Goal: Transaction & Acquisition: Purchase product/service

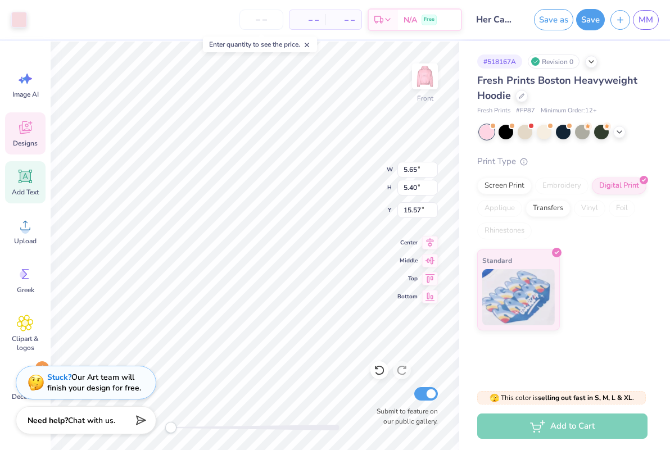
type input "5.74"
type input "5.49"
type input "15.91"
type input "5.96"
type input "5.70"
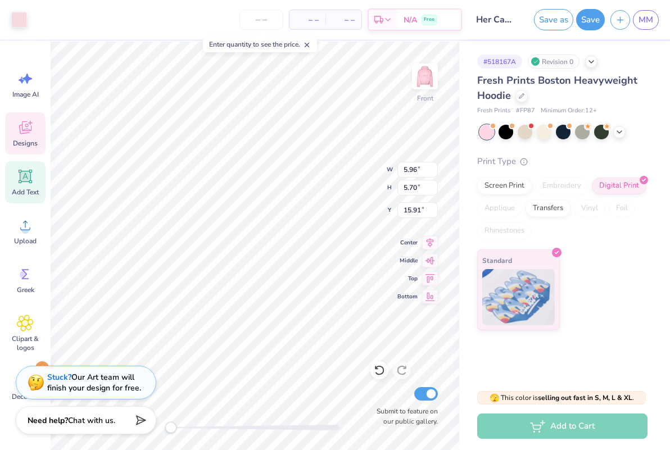
type input "6.22"
type input "5.94"
type input "15.67"
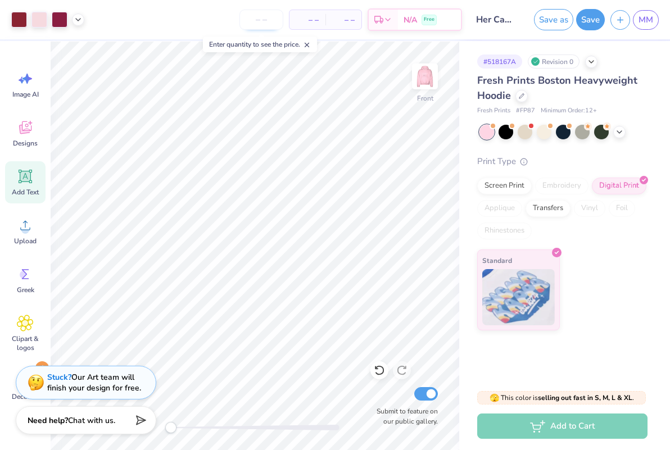
click at [265, 20] on input "number" at bounding box center [262, 20] width 44 height 20
click at [312, 15] on span "– –" at bounding box center [307, 20] width 22 height 12
click at [343, 19] on span "– –" at bounding box center [343, 20] width 22 height 12
click at [268, 24] on input "number" at bounding box center [262, 20] width 44 height 20
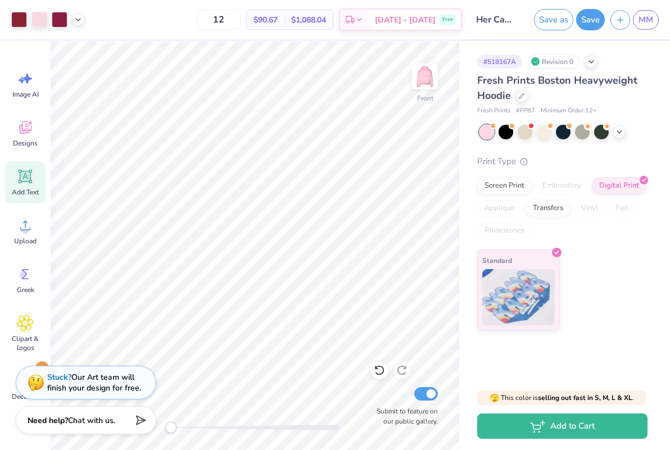
click at [267, 13] on div "$90.67 Per Item" at bounding box center [266, 19] width 38 height 19
click at [270, 16] on span "$90.67" at bounding box center [266, 20] width 24 height 12
click at [231, 22] on input "12" at bounding box center [219, 20] width 44 height 20
type input "1"
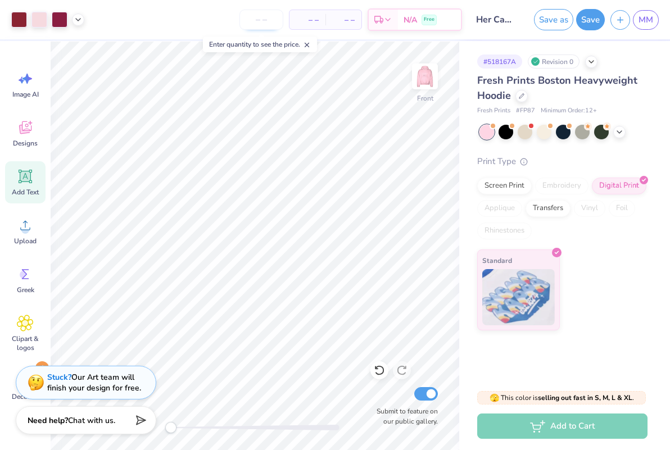
type input "1"
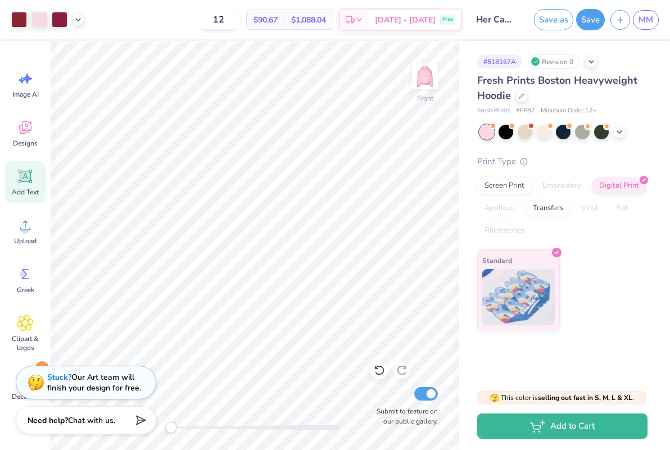
type input "1"
type input "2"
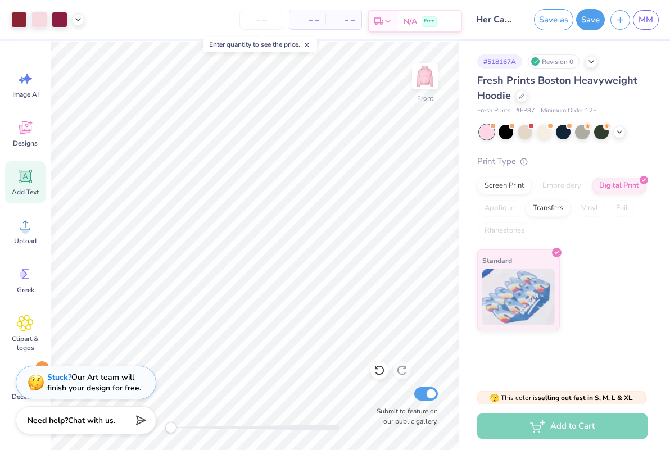
click at [412, 16] on span "N/A" at bounding box center [410, 22] width 13 height 12
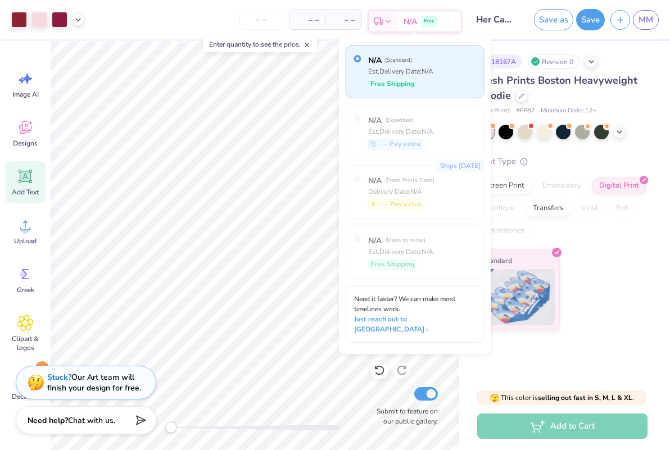
click at [412, 16] on span "N/A" at bounding box center [410, 22] width 13 height 12
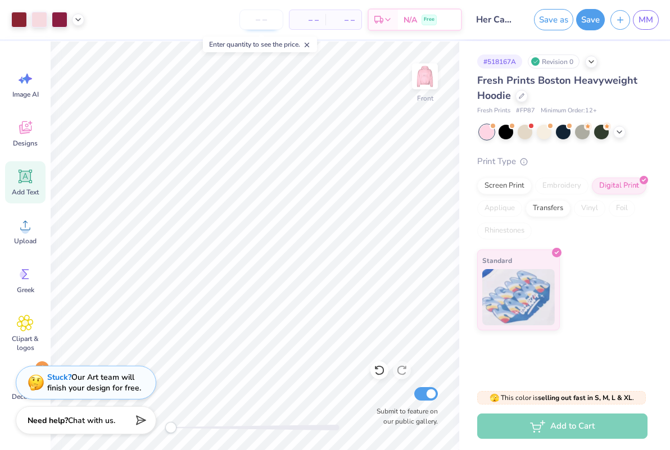
click at [274, 19] on input "number" at bounding box center [262, 20] width 44 height 20
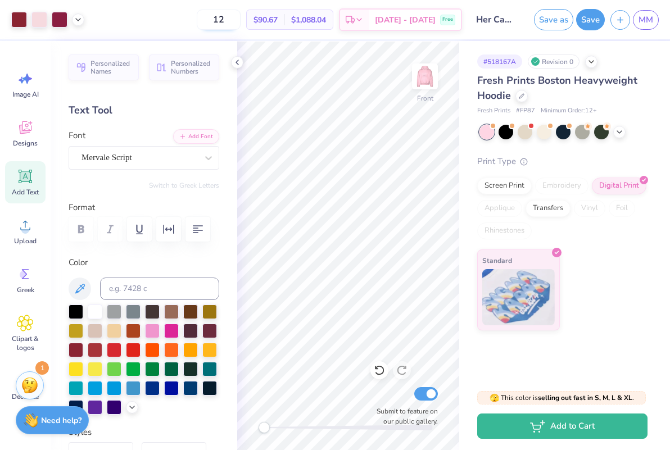
click at [236, 17] on input "12" at bounding box center [219, 20] width 44 height 20
type input "12"
click at [237, 57] on div at bounding box center [237, 62] width 12 height 12
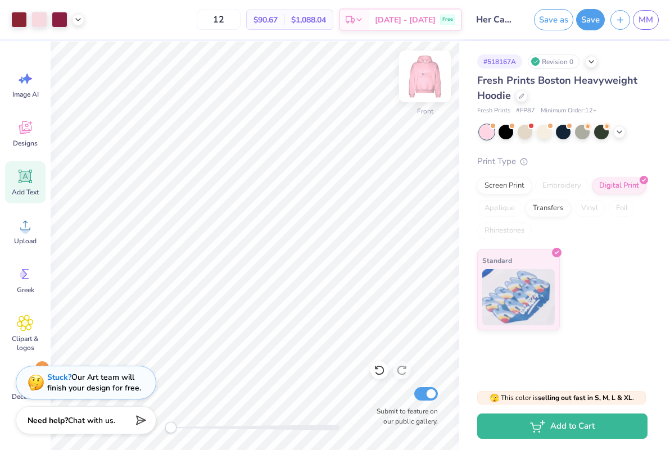
click at [421, 67] on img at bounding box center [425, 76] width 45 height 45
click at [422, 83] on img at bounding box center [425, 76] width 45 height 45
type input "10.58"
type input "11.49"
type input "6.28"
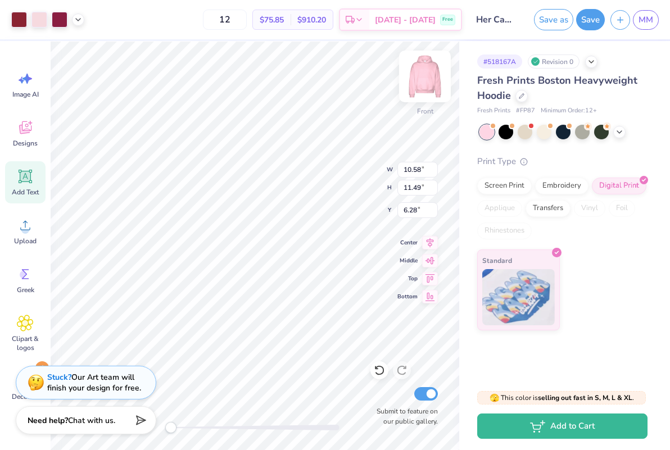
type input "13.43"
type input "14.57"
type input "13.90"
type input "15.09"
type input "5.76"
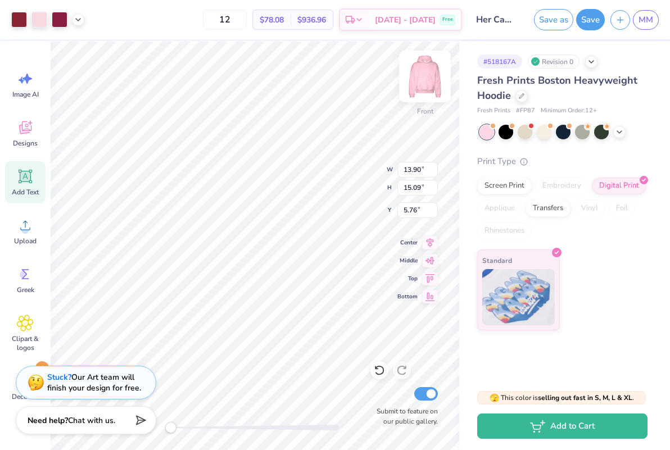
type input "14.31"
type input "15.53"
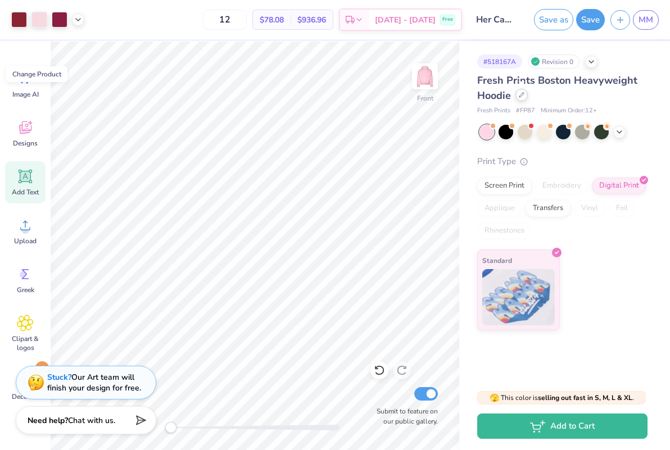
click at [526, 94] on div at bounding box center [522, 95] width 12 height 12
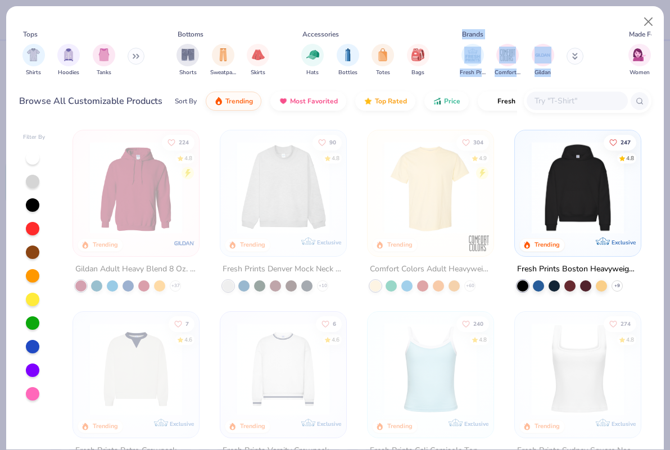
drag, startPoint x: 484, startPoint y: 22, endPoint x: 617, endPoint y: 2, distance: 135.3
click at [617, 2] on div "Tops Shirts Hoodies Tanks Bottoms Shorts Sweatpants Skirts Accessories Hats Bot…" at bounding box center [335, 225] width 670 height 450
drag, startPoint x: 548, startPoint y: 16, endPoint x: 602, endPoint y: 12, distance: 54.7
click at [613, 12] on div "Tops Shirts Hoodies Tanks Bottoms Shorts Sweatpants Skirts Accessories Hats Bot…" at bounding box center [335, 63] width 658 height 115
click at [600, 12] on div "Tops Shirts Hoodies Tanks Bottoms Shorts Sweatpants Skirts Accessories Hats Bot…" at bounding box center [335, 63] width 658 height 115
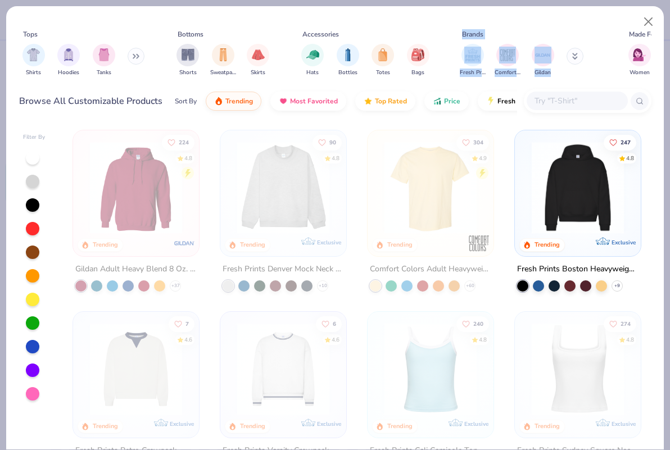
drag, startPoint x: 608, startPoint y: 13, endPoint x: 633, endPoint y: 13, distance: 24.7
click at [633, 13] on div "Tops Shirts Hoodies Tanks Bottoms Shorts Sweatpants Skirts Accessories Hats Bot…" at bounding box center [335, 63] width 658 height 115
drag, startPoint x: 372, startPoint y: 21, endPoint x: 434, endPoint y: 2, distance: 64.6
click at [434, 2] on div "Tops Shirts Hoodies Tanks Bottoms Shorts Sweatpants Skirts Accessories Hats Bot…" at bounding box center [335, 225] width 670 height 450
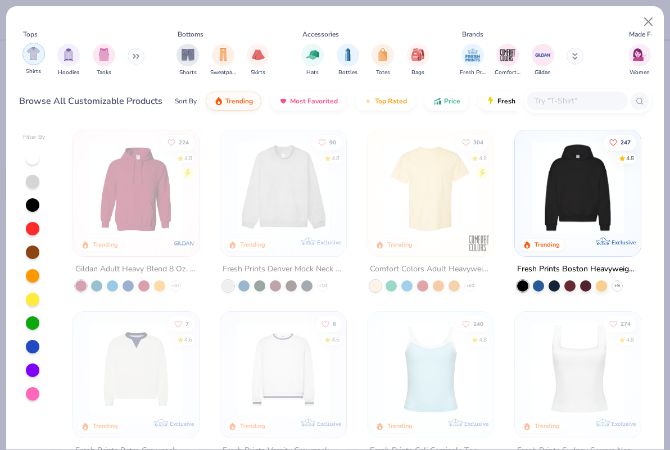
click at [35, 53] on img "filter for Shirts" at bounding box center [33, 53] width 13 height 13
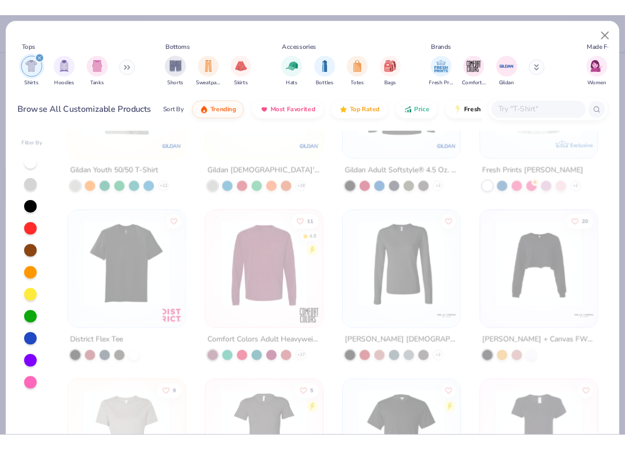
scroll to position [3847, 0]
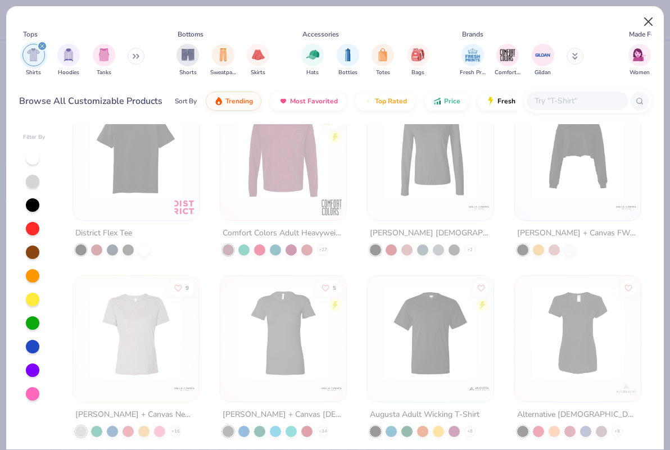
click at [648, 13] on button "Close" at bounding box center [648, 21] width 21 height 21
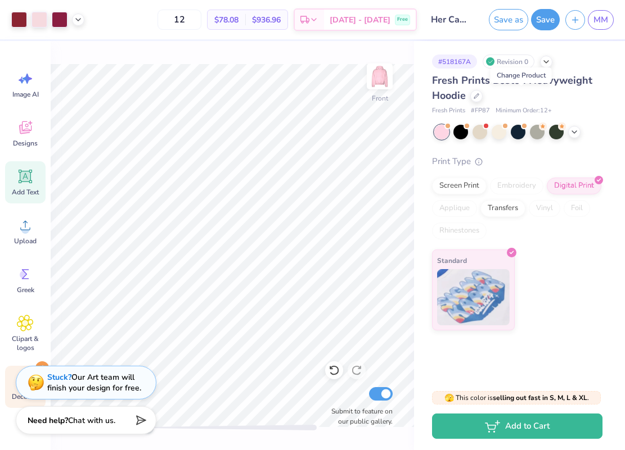
click at [41, 364] on span "1" at bounding box center [41, 368] width 13 height 13
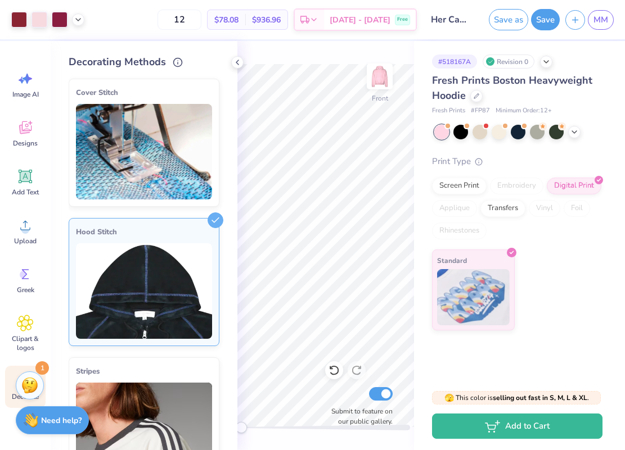
click at [200, 226] on div "Hood Stitch" at bounding box center [144, 231] width 136 height 13
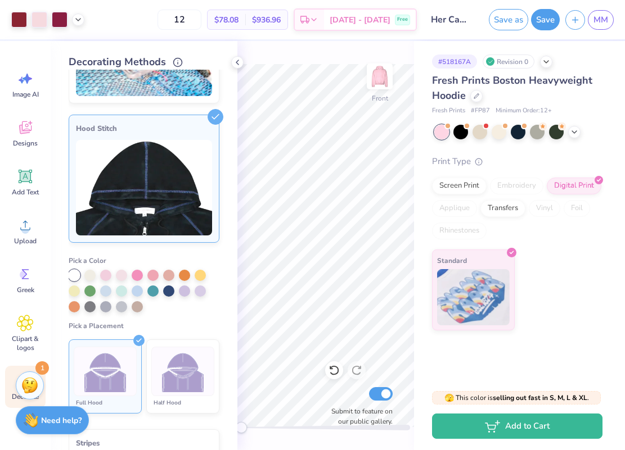
scroll to position [105, 0]
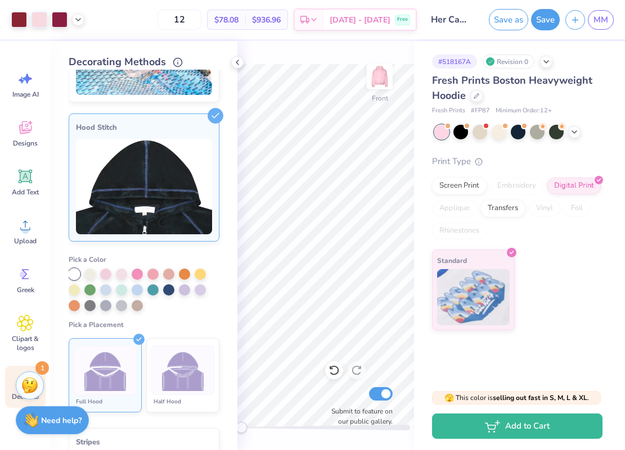
click at [117, 363] on img at bounding box center [105, 371] width 42 height 42
click at [139, 337] on icon at bounding box center [138, 339] width 11 height 11
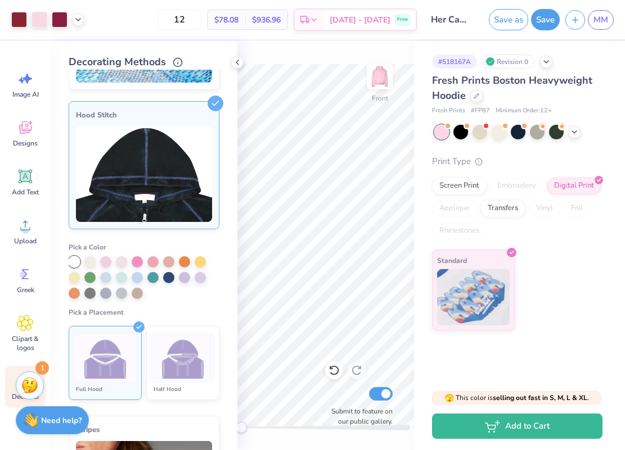
scroll to position [118, 0]
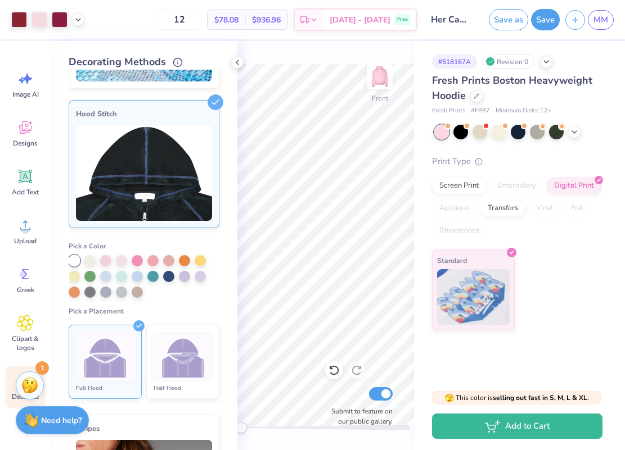
click at [168, 358] on img at bounding box center [183, 357] width 42 height 42
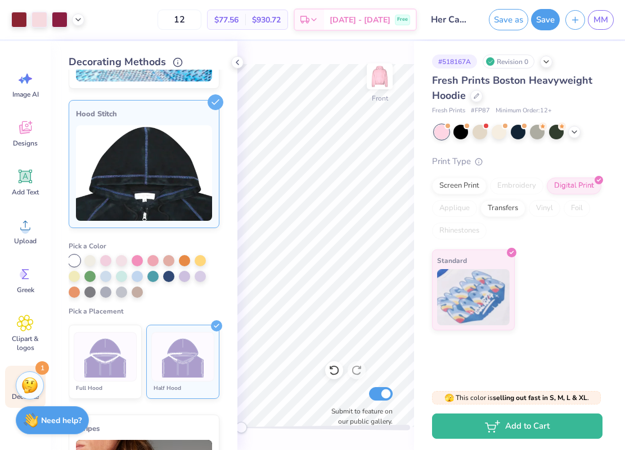
click at [168, 358] on img at bounding box center [183, 357] width 42 height 42
click at [134, 170] on img at bounding box center [144, 173] width 136 height 96
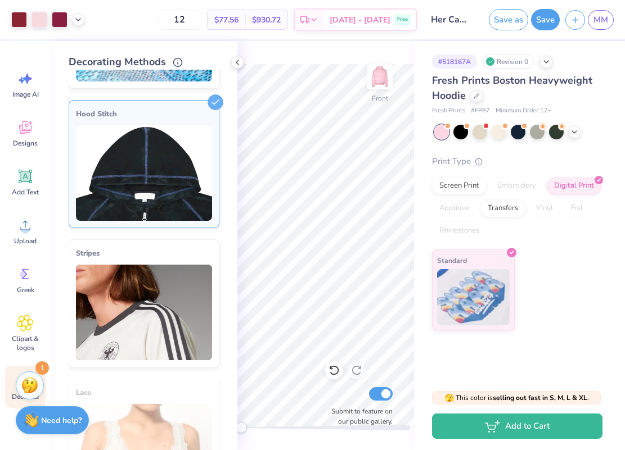
click at [154, 137] on img at bounding box center [144, 173] width 136 height 96
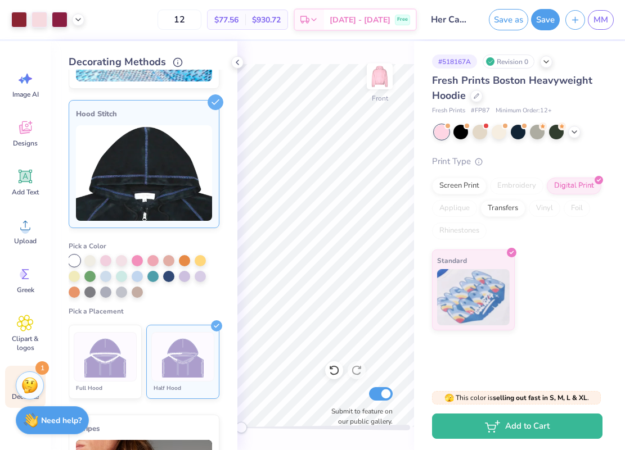
click at [154, 137] on img at bounding box center [144, 173] width 136 height 96
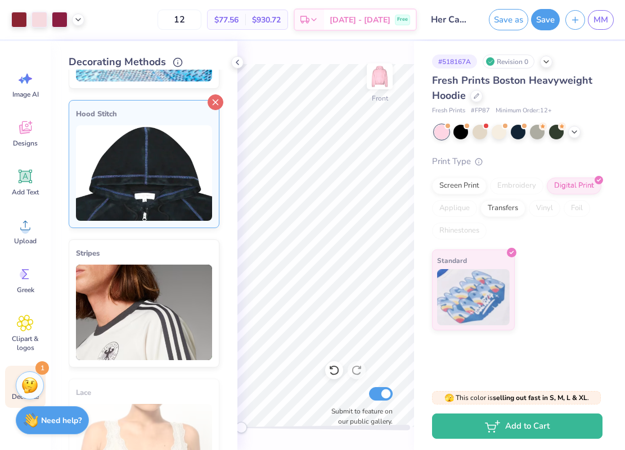
click at [220, 96] on icon at bounding box center [215, 102] width 16 height 16
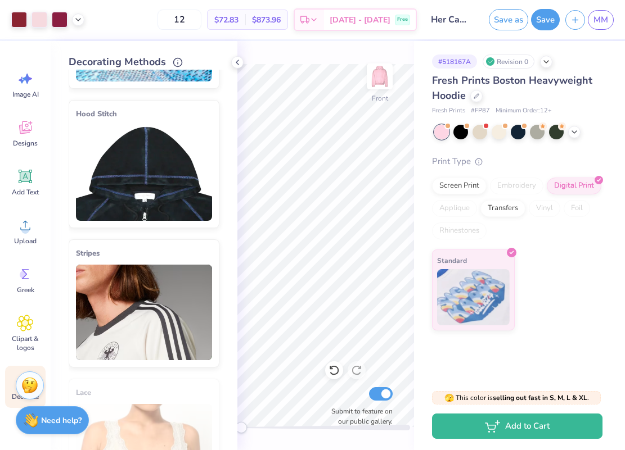
click at [215, 102] on line at bounding box center [215, 104] width 5 height 5
click at [214, 141] on div "Hood Stitch" at bounding box center [144, 164] width 151 height 128
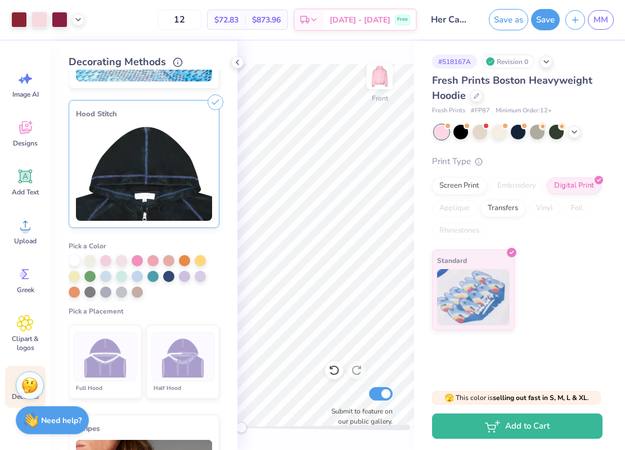
click at [216, 103] on line at bounding box center [215, 102] width 5 height 5
click at [181, 121] on div "Hood Stitch" at bounding box center [144, 164] width 151 height 128
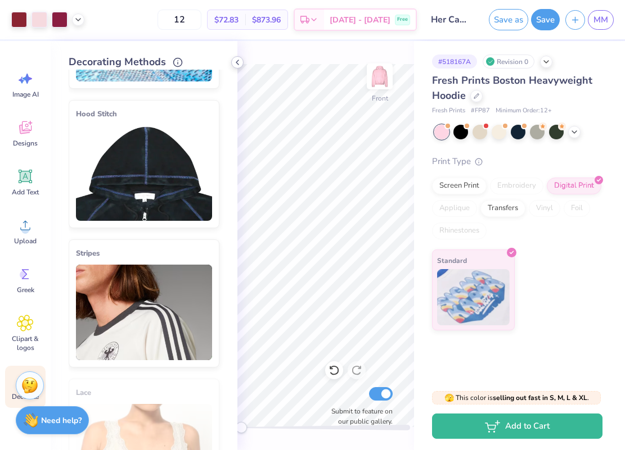
click at [235, 62] on icon at bounding box center [237, 62] width 9 height 9
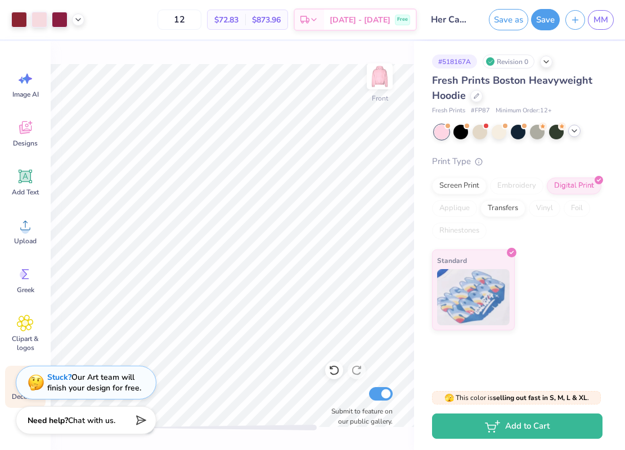
click at [574, 130] on icon at bounding box center [574, 131] width 9 height 9
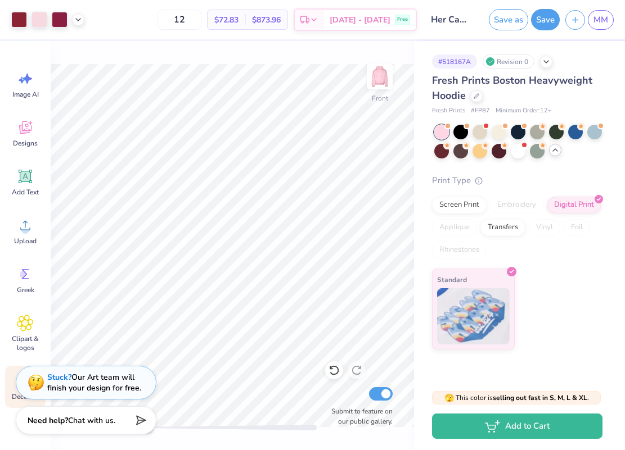
click at [574, 130] on div at bounding box center [575, 132] width 15 height 15
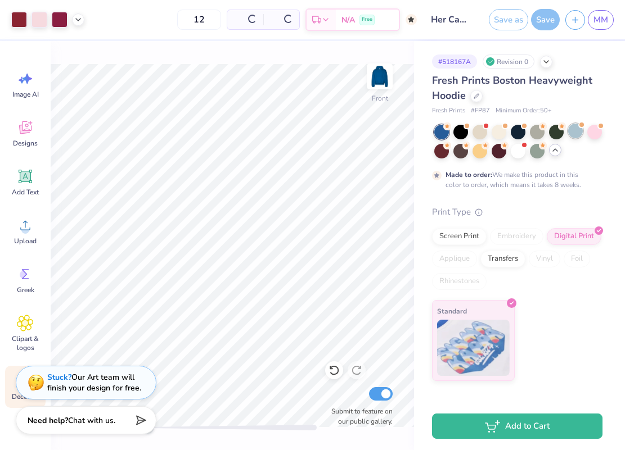
type input "50"
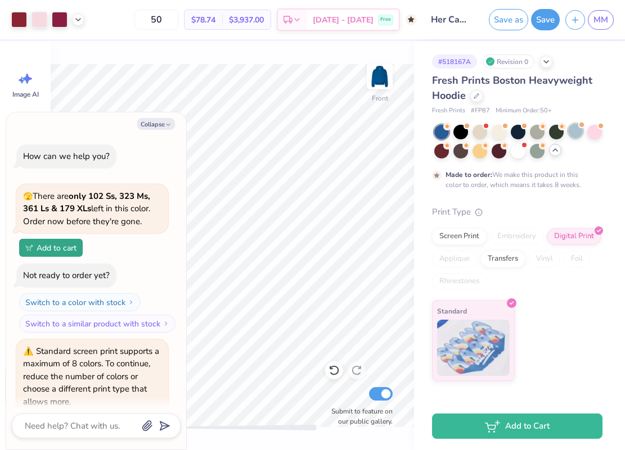
scroll to position [576, 0]
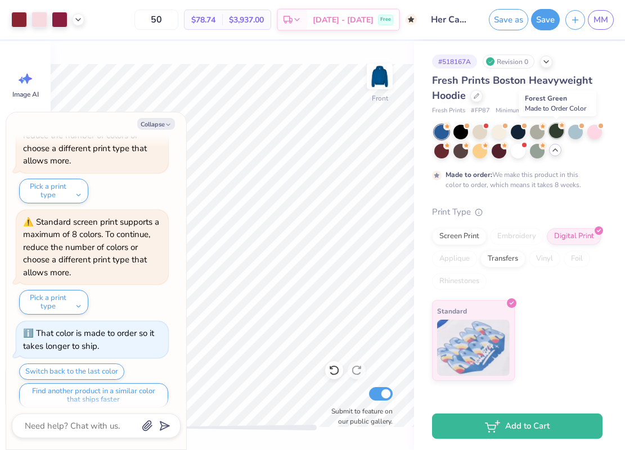
click at [555, 129] on div at bounding box center [556, 131] width 15 height 15
click at [519, 144] on div at bounding box center [518, 150] width 15 height 15
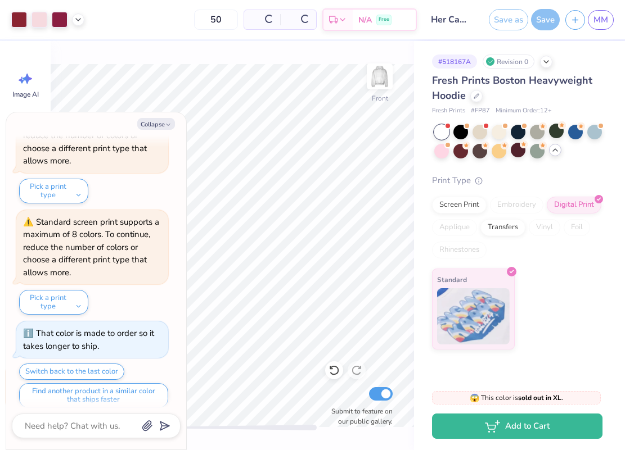
scroll to position [831, 0]
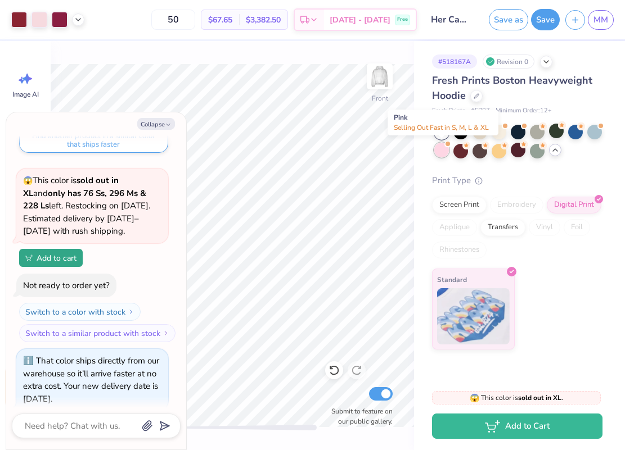
click at [439, 150] on div at bounding box center [441, 150] width 15 height 15
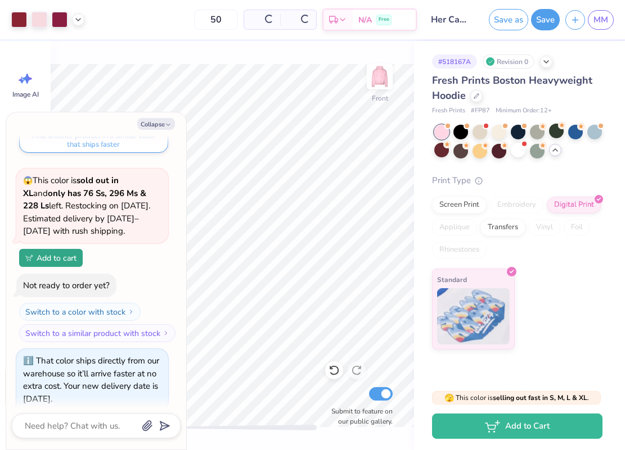
type textarea "x"
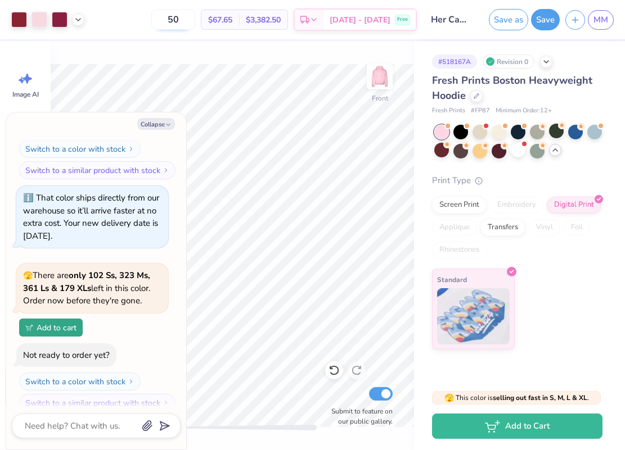
click at [191, 19] on input "50" at bounding box center [173, 20] width 44 height 20
click at [194, 20] on input "50" at bounding box center [173, 20] width 44 height 20
type input "5"
type textarea "x"
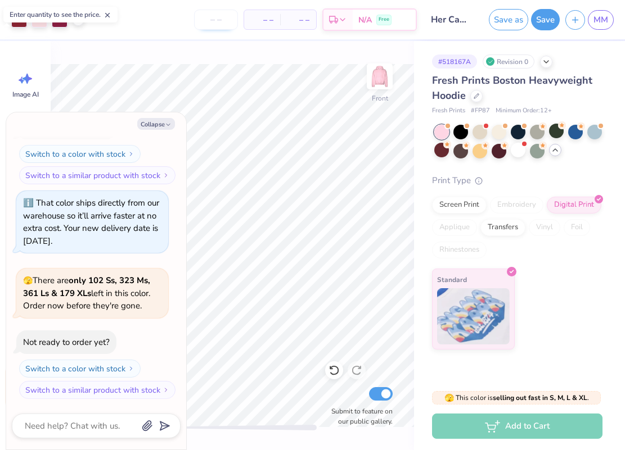
scroll to position [940, 0]
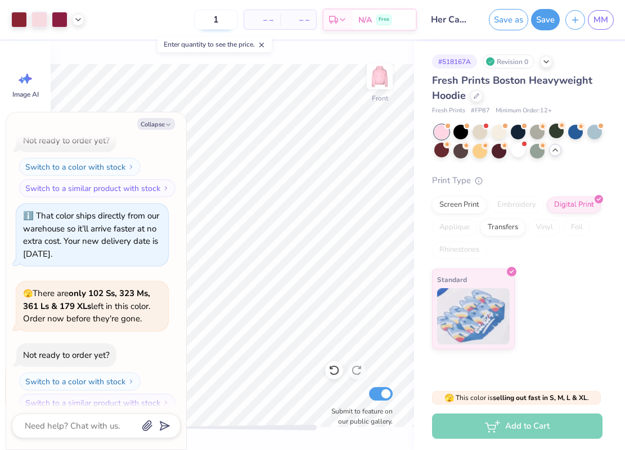
type input "12"
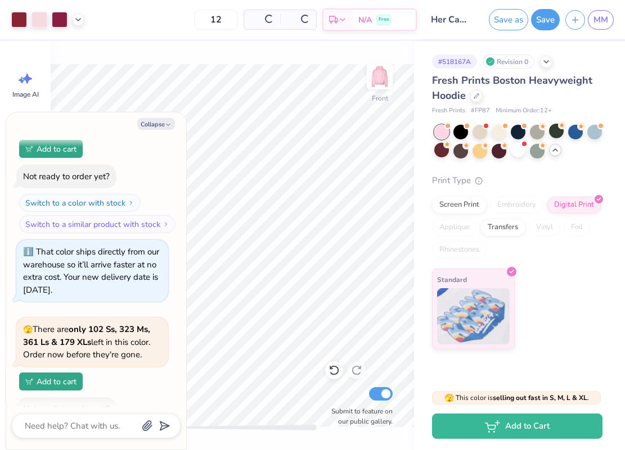
type textarea "x"
type input "12"
click at [519, 127] on div at bounding box center [518, 131] width 15 height 15
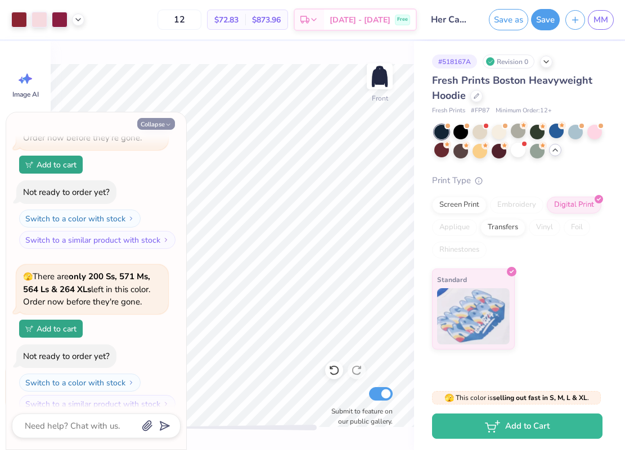
click at [155, 123] on button "Collapse" at bounding box center [156, 124] width 38 height 12
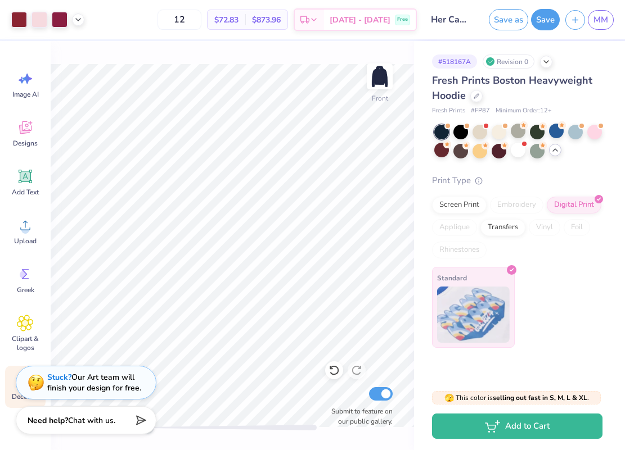
click at [474, 290] on img at bounding box center [473, 315] width 73 height 56
click at [512, 268] on icon at bounding box center [511, 270] width 5 height 5
click at [457, 202] on div "Screen Print" at bounding box center [459, 203] width 55 height 17
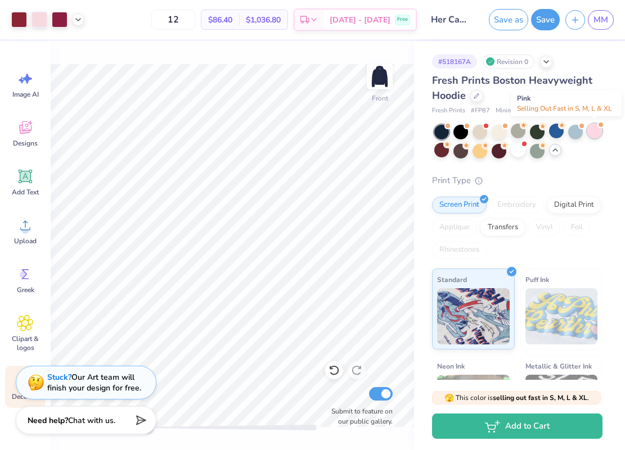
click at [593, 133] on div at bounding box center [594, 131] width 15 height 15
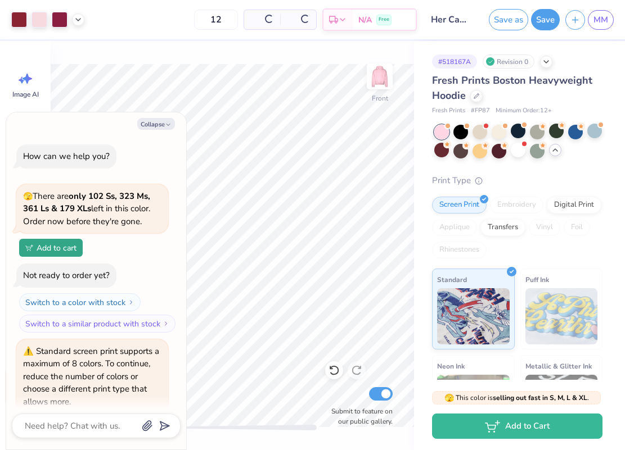
scroll to position [1320, 0]
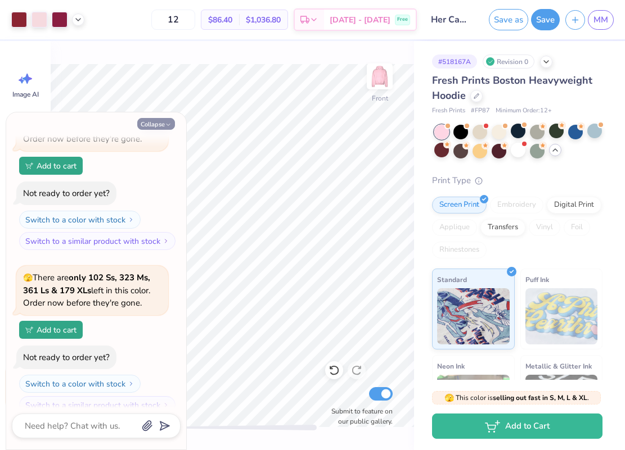
click at [158, 119] on button "Collapse" at bounding box center [156, 124] width 38 height 12
type textarea "x"
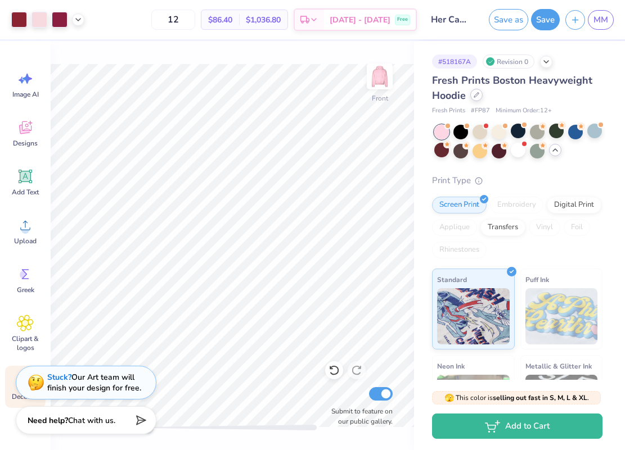
click at [475, 93] on div at bounding box center [476, 95] width 12 height 12
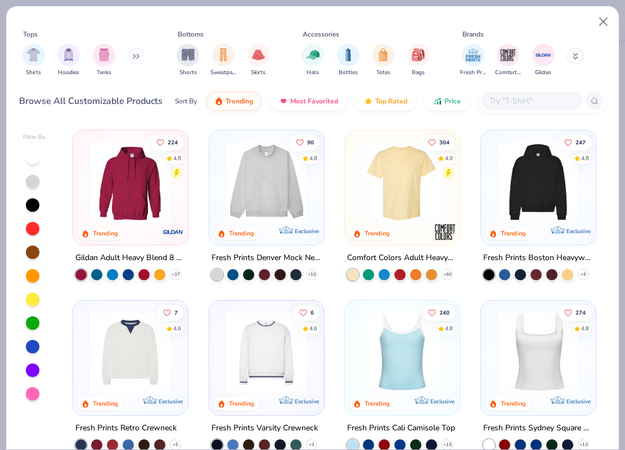
click at [403, 190] on img at bounding box center [402, 182] width 92 height 81
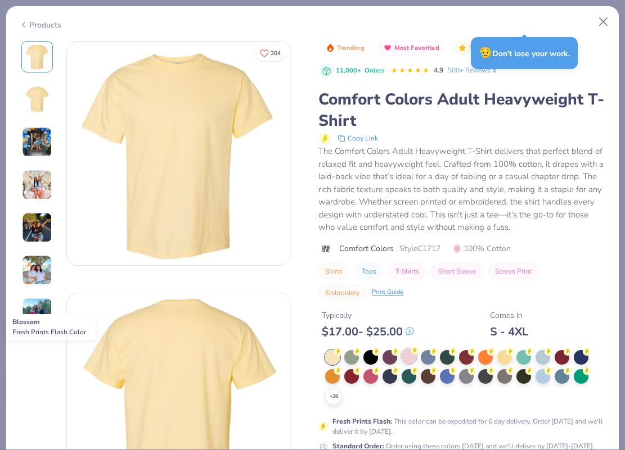
click at [408, 358] on div at bounding box center [408, 356] width 15 height 15
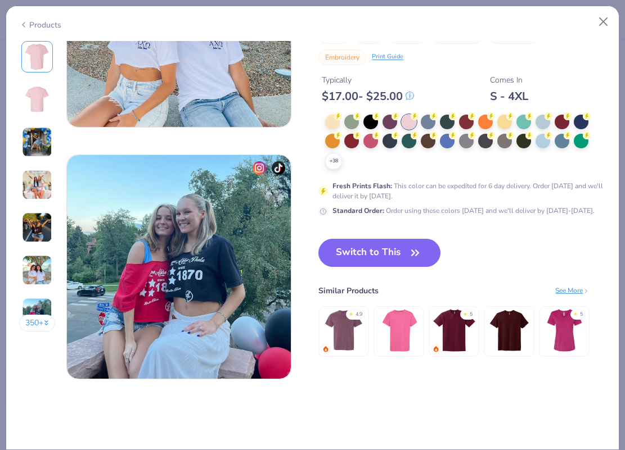
scroll to position [1406, 0]
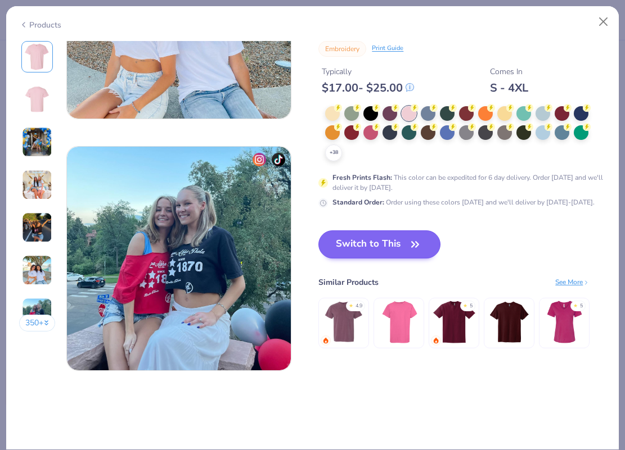
click at [403, 232] on button "Switch to This" at bounding box center [379, 245] width 122 height 28
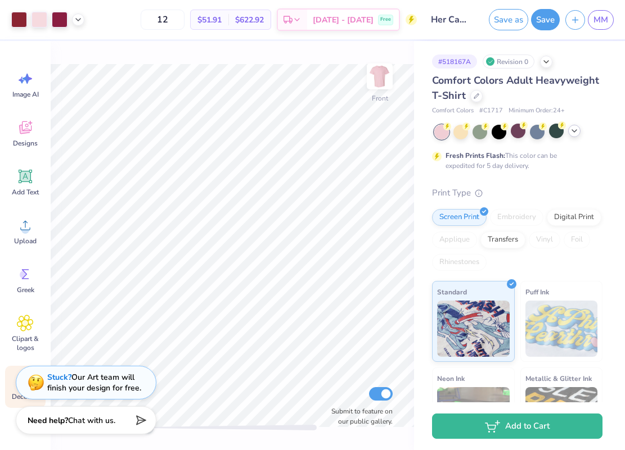
click at [508, 93] on div "Comfort Colors Adult Heavyweight T-Shirt" at bounding box center [517, 88] width 170 height 30
click at [381, 82] on img at bounding box center [379, 76] width 45 height 45
click at [382, 81] on img at bounding box center [379, 76] width 45 height 45
click at [474, 97] on icon at bounding box center [476, 95] width 4 height 4
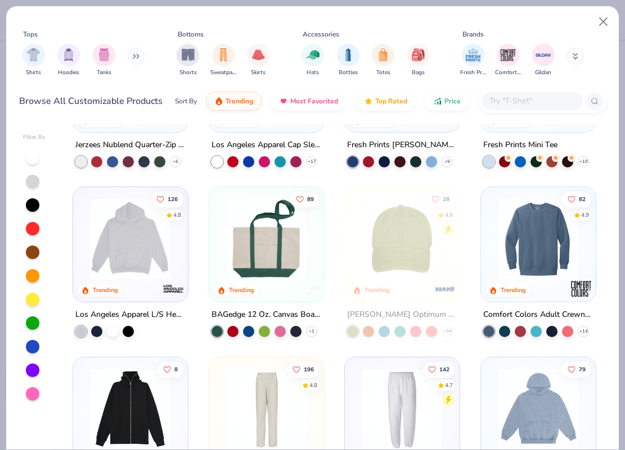
scroll to position [965, 0]
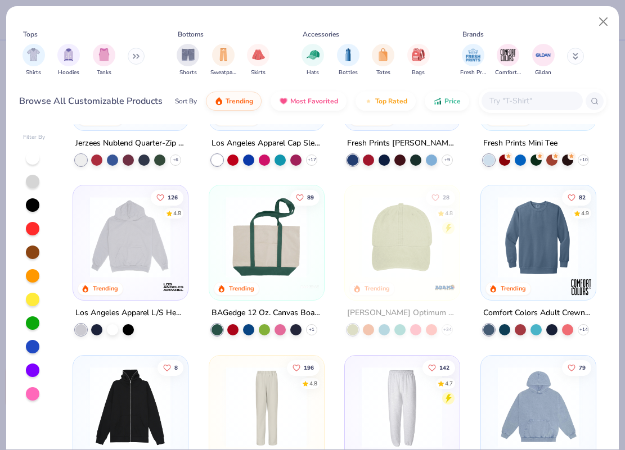
click at [151, 244] on img at bounding box center [130, 237] width 92 height 81
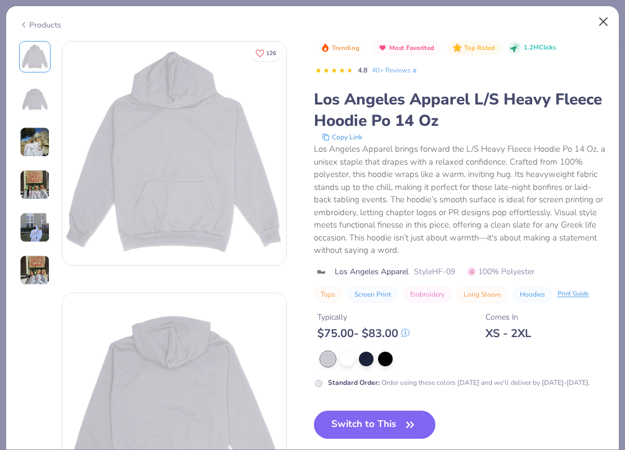
click at [601, 21] on button "Close" at bounding box center [603, 21] width 21 height 21
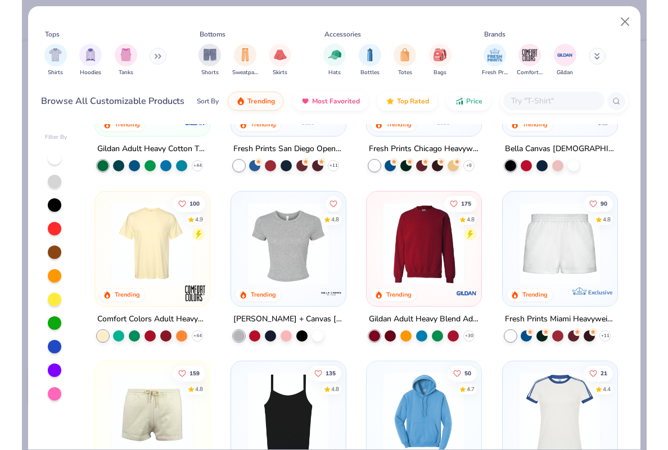
scroll to position [464, 0]
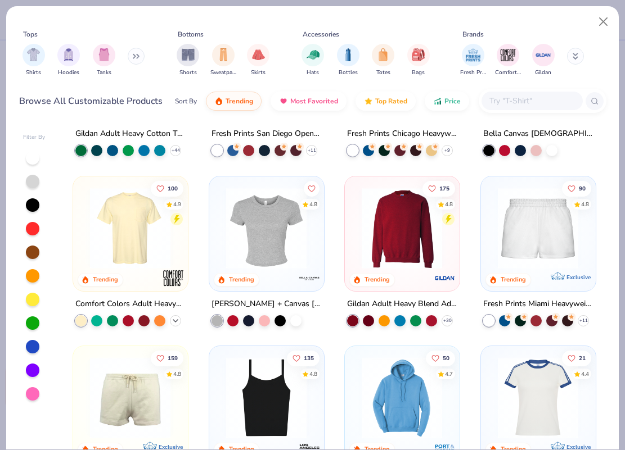
click at [178, 318] on icon at bounding box center [175, 320] width 9 height 9
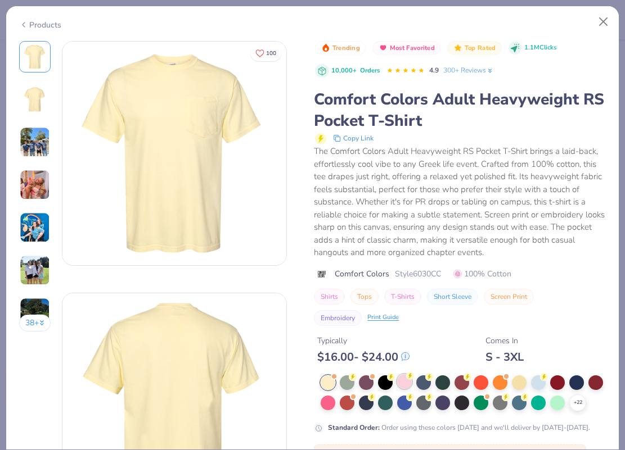
click at [400, 376] on div at bounding box center [404, 381] width 15 height 15
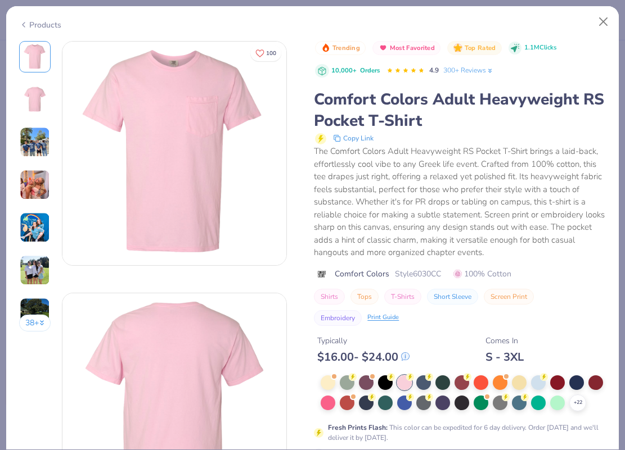
click at [44, 28] on div "Products" at bounding box center [312, 20] width 612 height 29
click at [608, 20] on button "Close" at bounding box center [603, 21] width 21 height 21
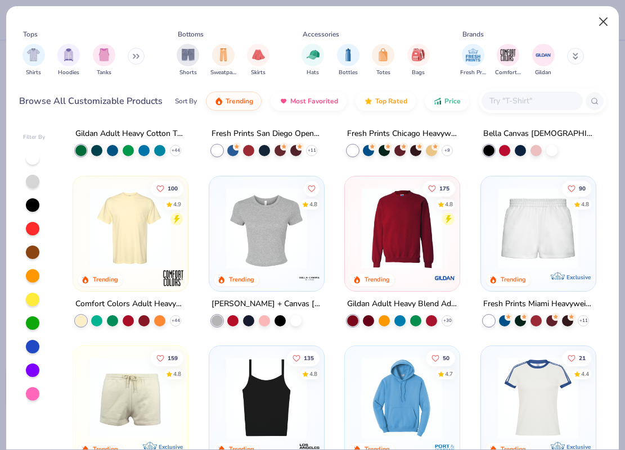
click at [603, 18] on button "Close" at bounding box center [603, 21] width 21 height 21
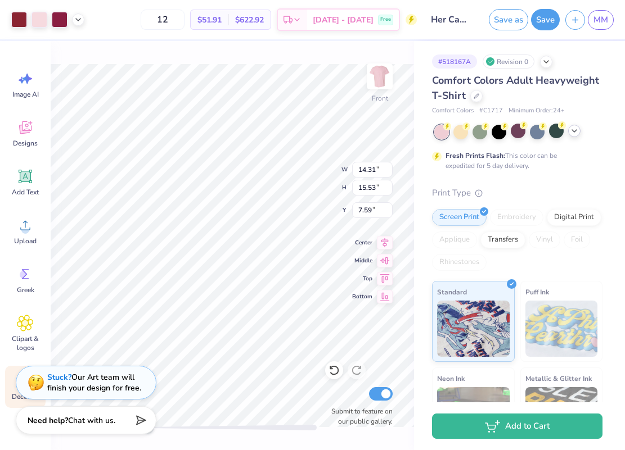
type input "12.62"
type input "13.70"
type input "7.97"
click at [314, 53] on div "Front W 12.62 12.62 " H 13.70 13.70 " Y 7.97 7.97 " Center Middle Top Bottom Su…" at bounding box center [232, 245] width 363 height 409
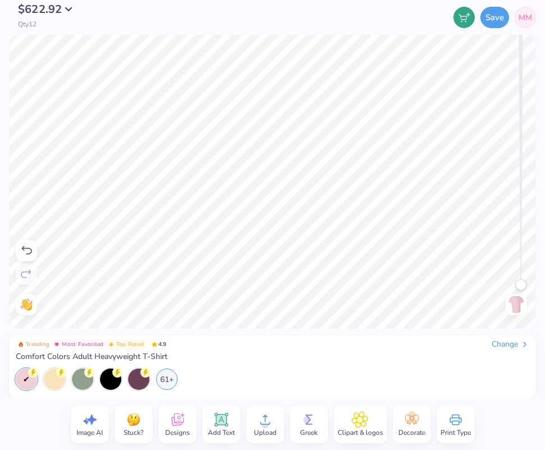
click at [69, 13] on button "$622.92" at bounding box center [48, 9] width 61 height 11
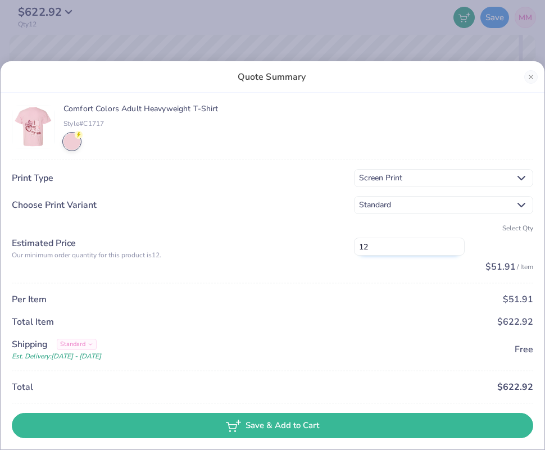
click at [382, 245] on input "12" at bounding box center [409, 247] width 111 height 18
type input "1"
type input "30"
click at [530, 73] on button "Close" at bounding box center [531, 76] width 13 height 13
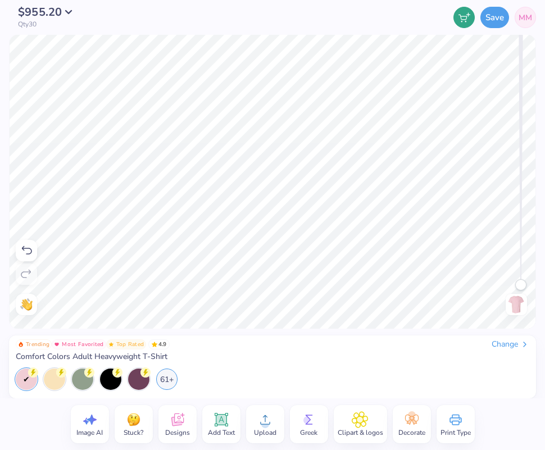
click at [511, 310] on img at bounding box center [517, 305] width 18 height 18
click at [509, 301] on img at bounding box center [517, 305] width 18 height 18
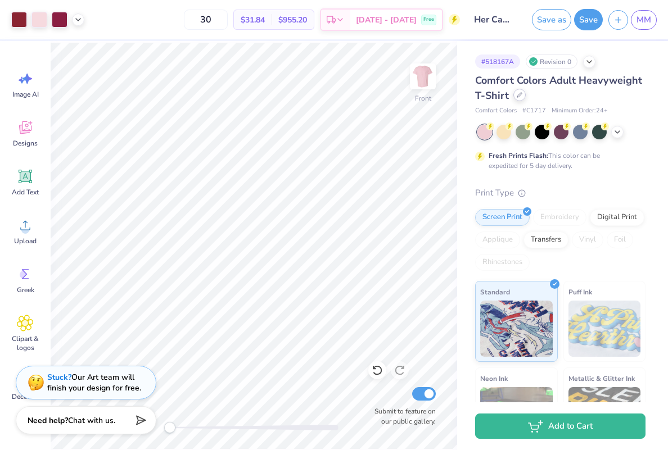
click at [515, 97] on div at bounding box center [519, 95] width 12 height 12
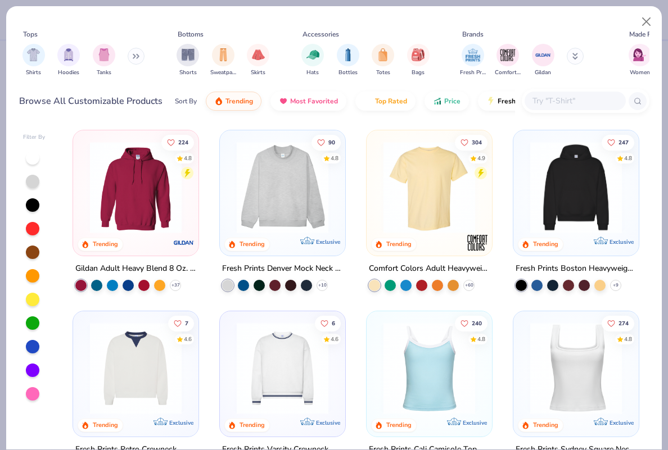
click at [570, 229] on img at bounding box center [576, 188] width 103 height 92
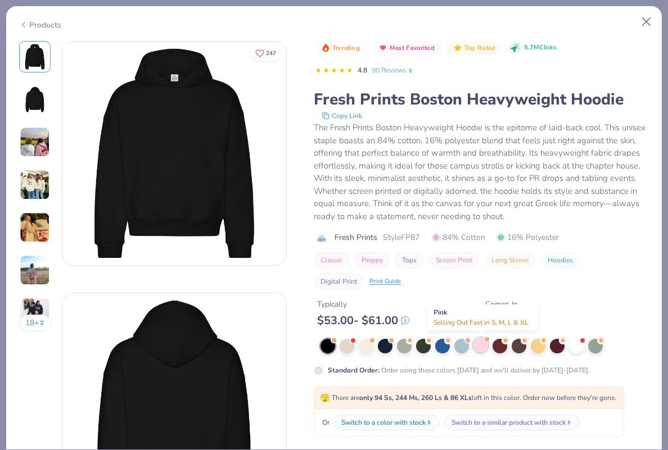
click at [478, 350] on div at bounding box center [480, 345] width 15 height 15
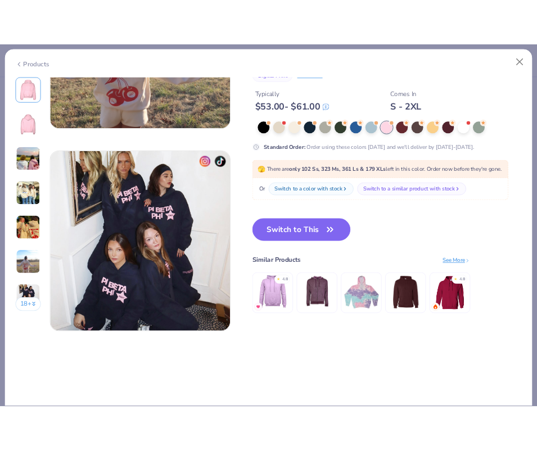
scroll to position [1421, 0]
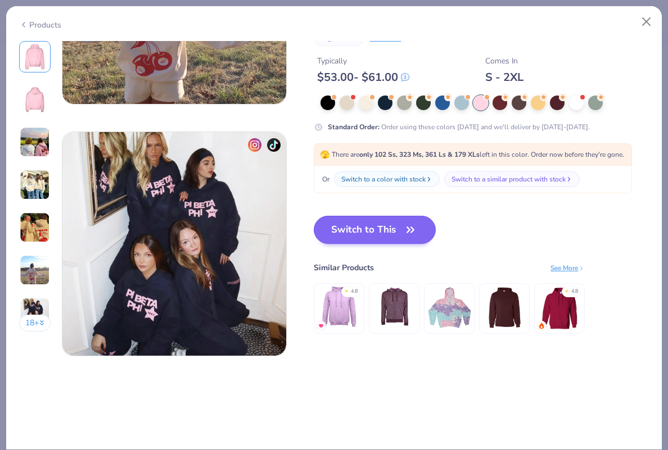
click at [402, 234] on button "Switch to This" at bounding box center [375, 230] width 122 height 28
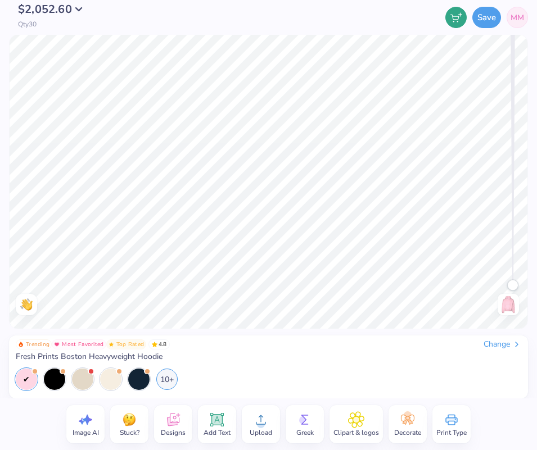
click at [76, 11] on button "$2,052.60" at bounding box center [53, 9] width 71 height 11
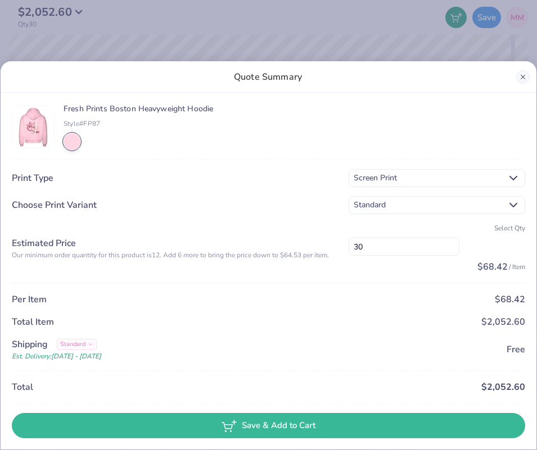
click at [522, 73] on button "Close" at bounding box center [522, 76] width 13 height 13
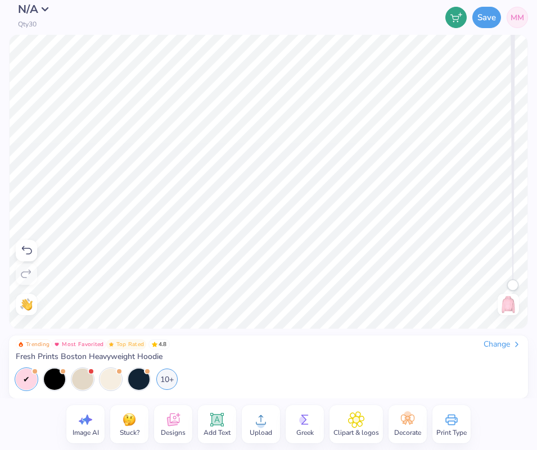
click at [38, 17] on div "N/A Qty 30" at bounding box center [32, 17] width 47 height 21
click at [47, 7] on button "N/A" at bounding box center [37, 9] width 38 height 11
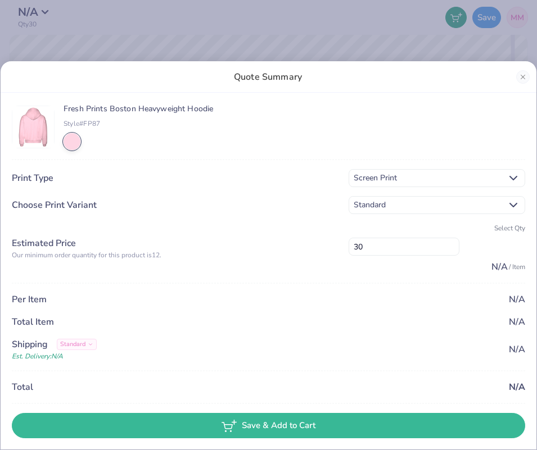
click at [127, 53] on div "Quote Summary Fresh Prints Boston Heavyweight Hoodie Style# FP87 Print Type Scr…" at bounding box center [268, 225] width 537 height 450
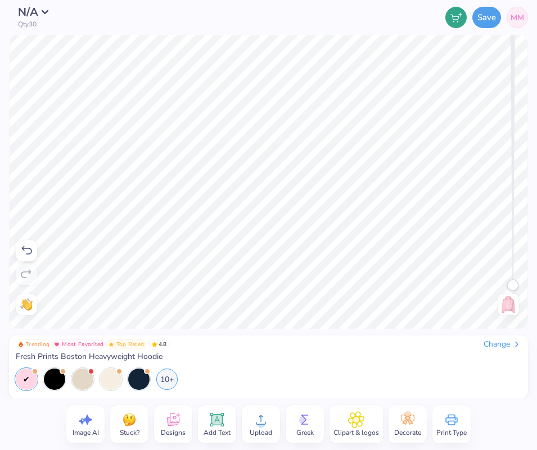
click at [185, 431] on div "Designs" at bounding box center [173, 424] width 38 height 38
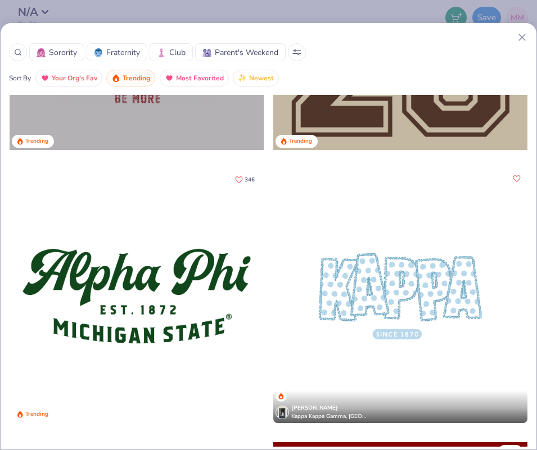
scroll to position [3682, 0]
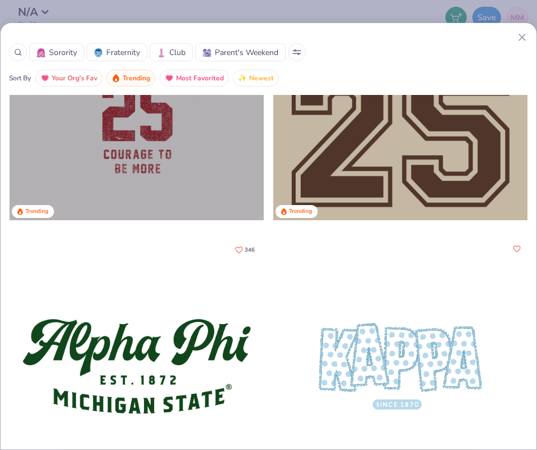
click at [16, 53] on icon at bounding box center [18, 52] width 8 height 8
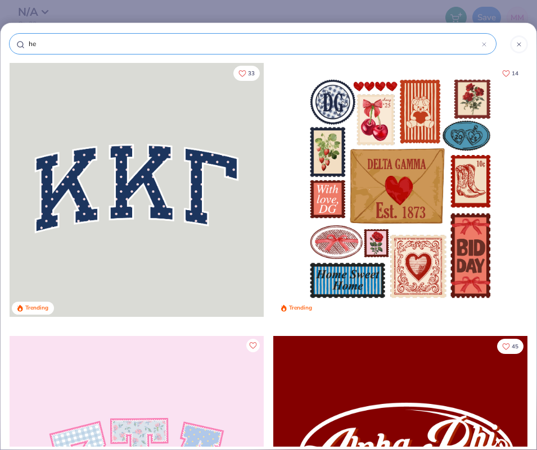
type input "hea"
type input "hear"
type input "heart"
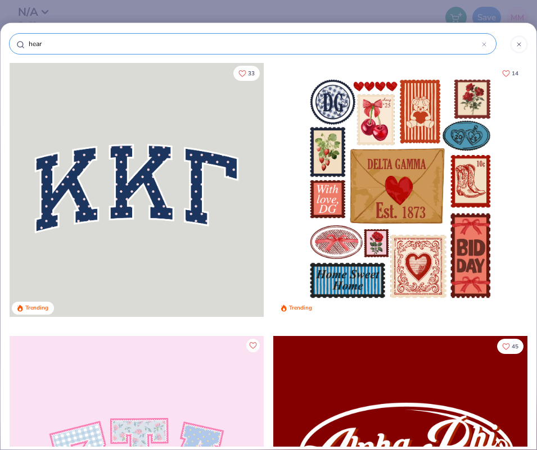
type input "heart"
type input "hearts"
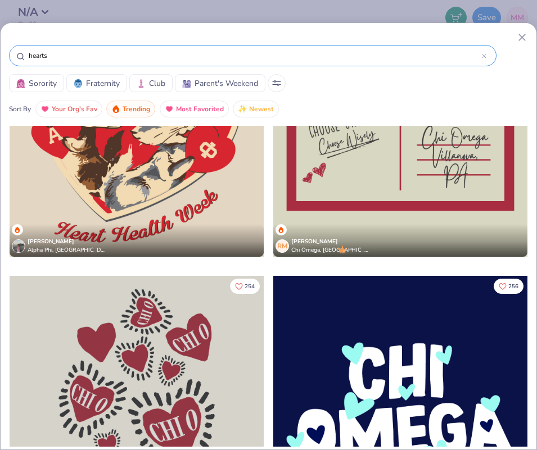
scroll to position [126, 0]
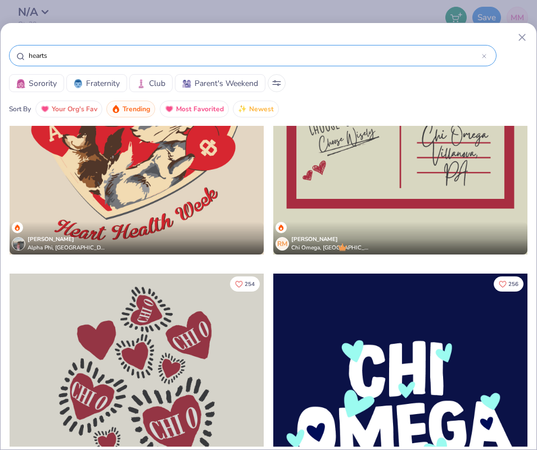
click at [322, 184] on div at bounding box center [400, 128] width 254 height 254
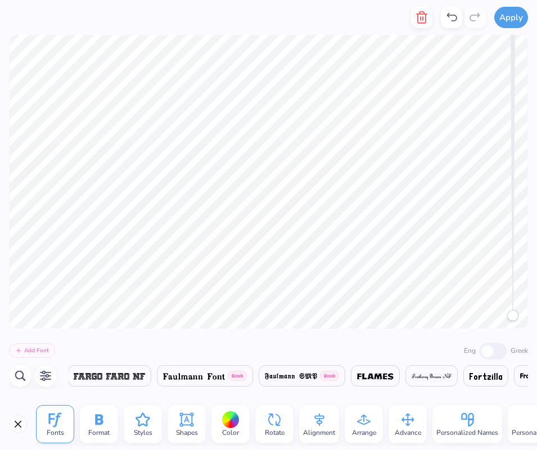
scroll to position [0, 0]
type textarea "Xoxo,"
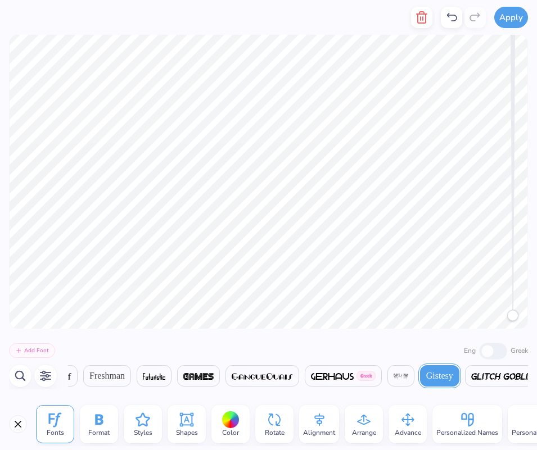
scroll to position [0, 1]
type textarea "HCUIC"
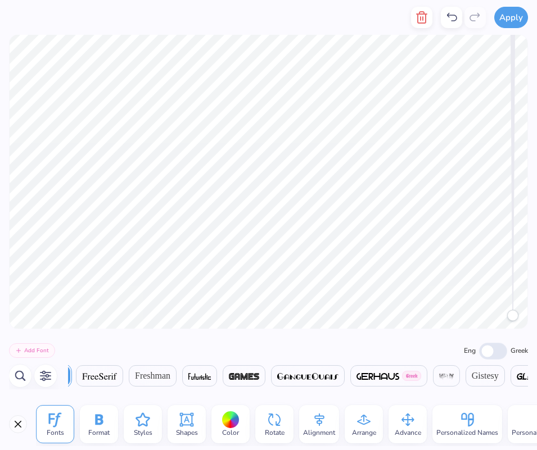
scroll to position [0, 9090]
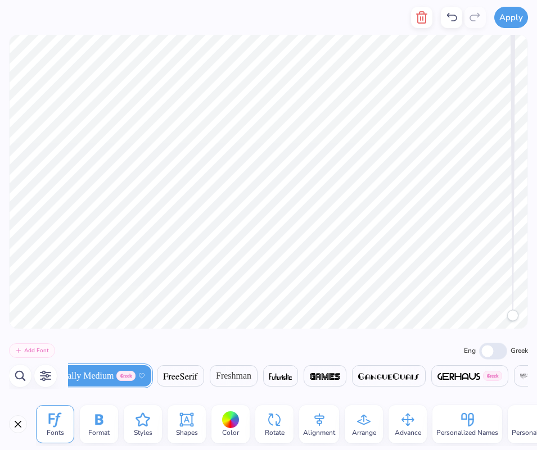
click at [198, 380] on img at bounding box center [180, 376] width 35 height 7
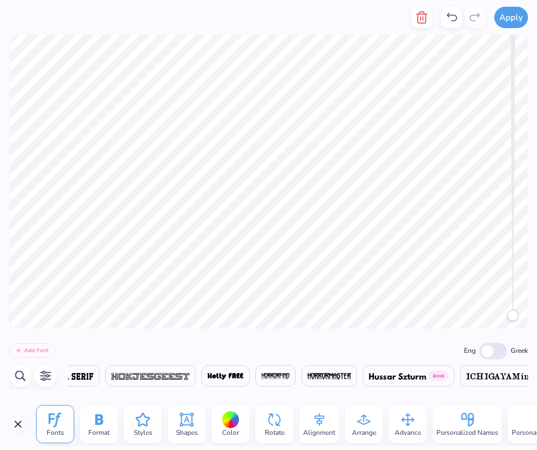
scroll to position [0, 10345]
click at [241, 380] on span at bounding box center [223, 375] width 36 height 13
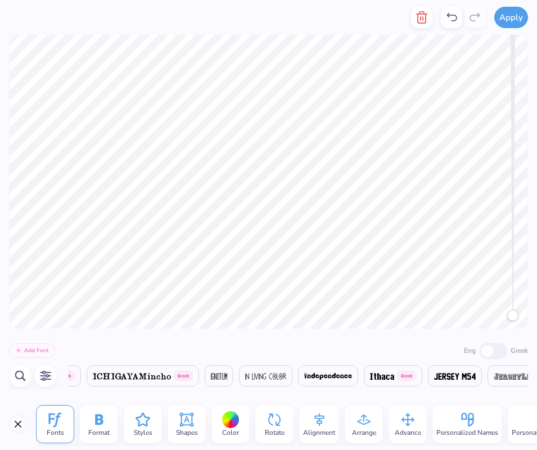
scroll to position [0, 10755]
click at [225, 381] on span at bounding box center [216, 375] width 17 height 13
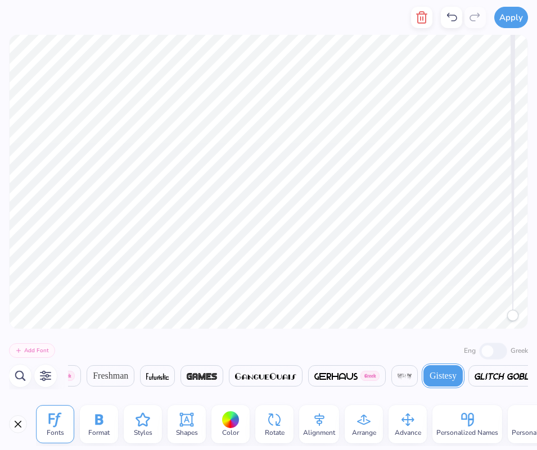
scroll to position [0, 0]
type textarea "Her Campus"
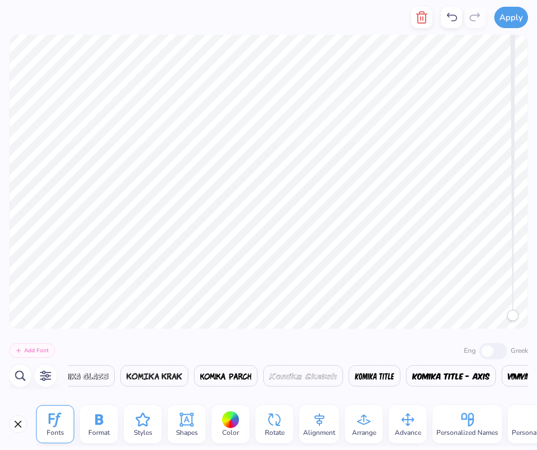
scroll to position [0, 12041]
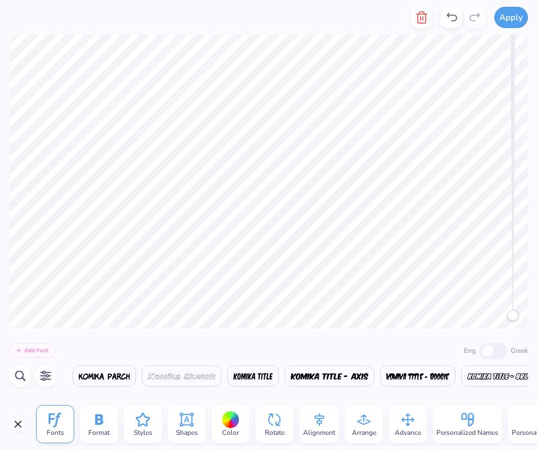
click at [273, 375] on img at bounding box center [253, 376] width 40 height 7
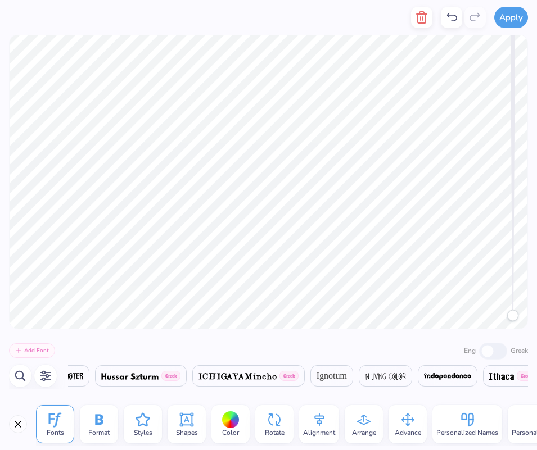
scroll to position [0, 10638]
type textarea "UIC,"
click at [346, 374] on span "Ignotum" at bounding box center [330, 375] width 30 height 13
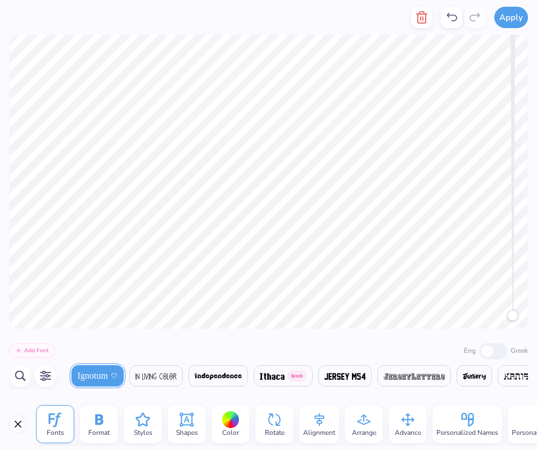
scroll to position [0, 10888]
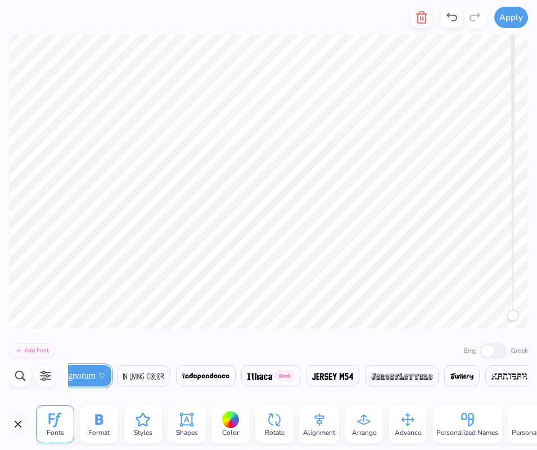
click at [353, 374] on img at bounding box center [332, 376] width 41 height 7
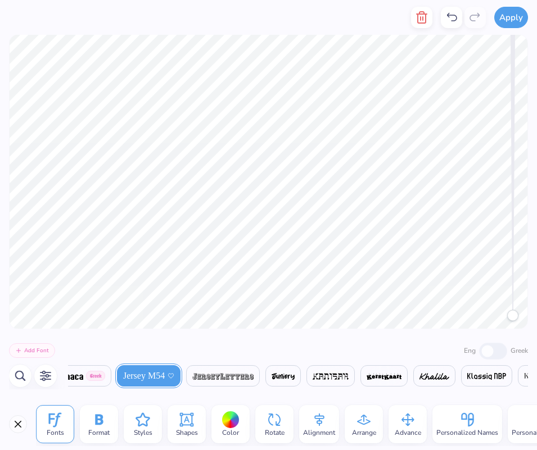
scroll to position [0, 11072]
click at [290, 379] on img at bounding box center [278, 376] width 23 height 7
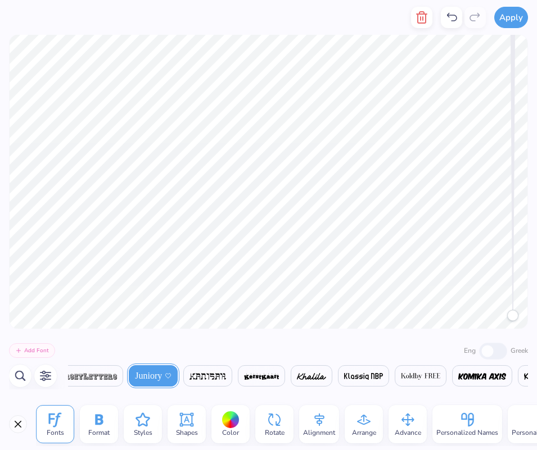
scroll to position [0, 11199]
click at [321, 377] on img at bounding box center [306, 376] width 29 height 7
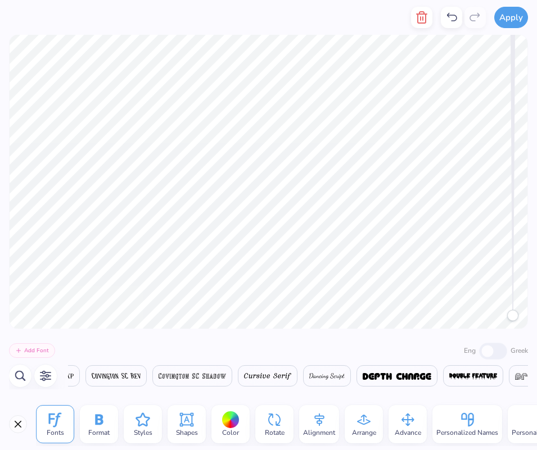
scroll to position [0, 7416]
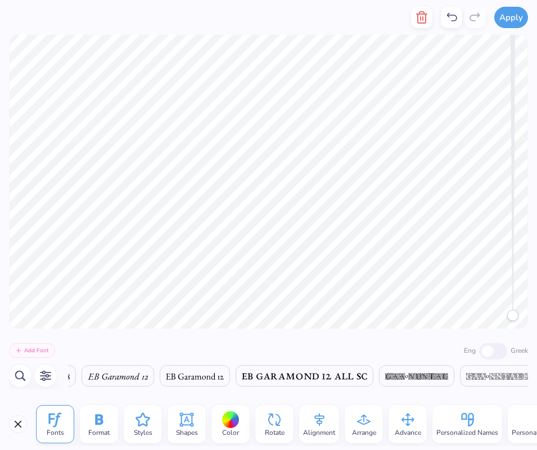
type textarea "UIC"
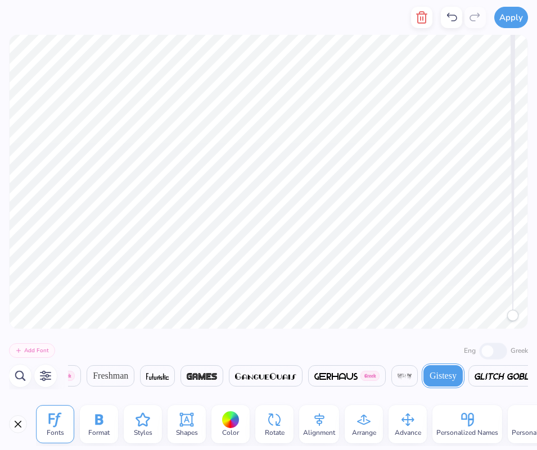
scroll to position [0, 1]
type textarea "Est. 2025"
click at [169, 373] on span at bounding box center [157, 375] width 22 height 13
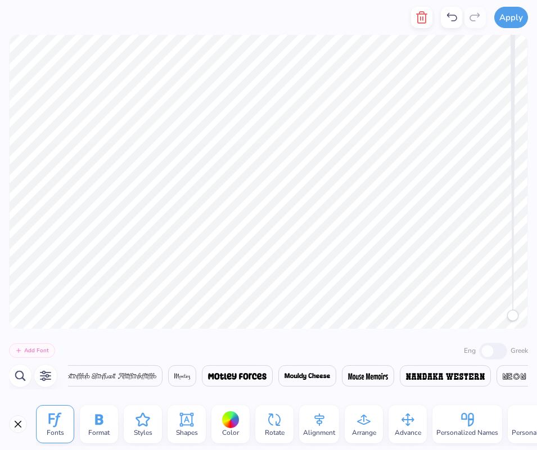
scroll to position [0, 15053]
click at [381, 373] on span at bounding box center [361, 375] width 40 height 13
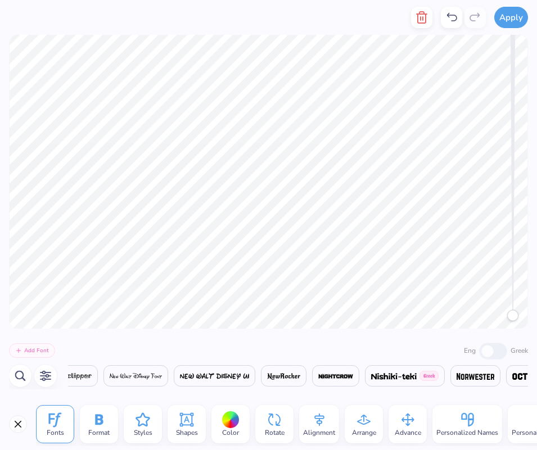
scroll to position [0, 15591]
click at [298, 373] on span at bounding box center [281, 375] width 33 height 13
click at [338, 379] on img at bounding box center [333, 376] width 35 height 7
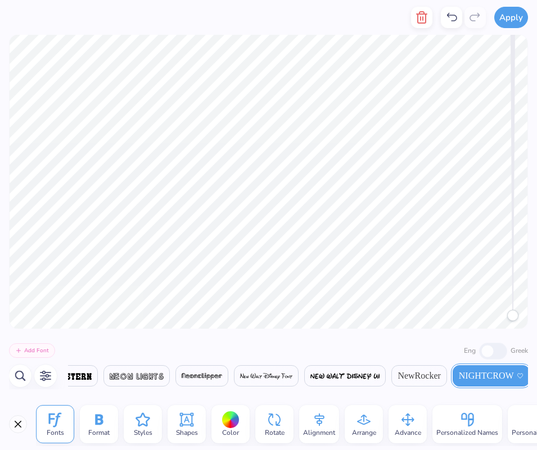
scroll to position [0, 1]
click at [23, 383] on button "button" at bounding box center [20, 376] width 22 height 22
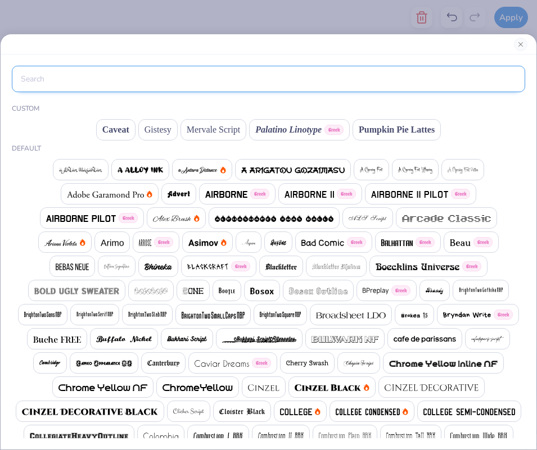
click at [117, 87] on input "text" at bounding box center [268, 79] width 513 height 26
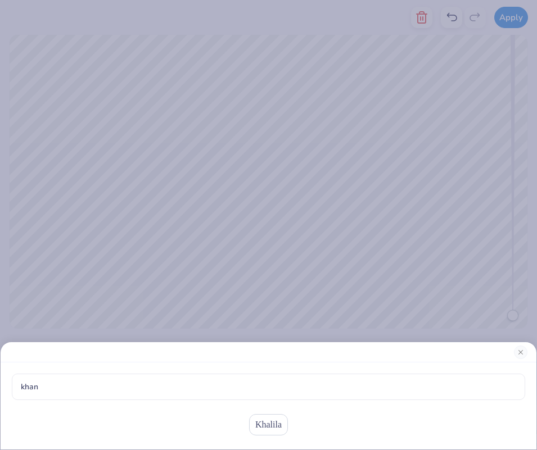
drag, startPoint x: 117, startPoint y: 87, endPoint x: 270, endPoint y: 427, distance: 373.0
click at [270, 427] on div "Khalila" at bounding box center [268, 425] width 513 height 27
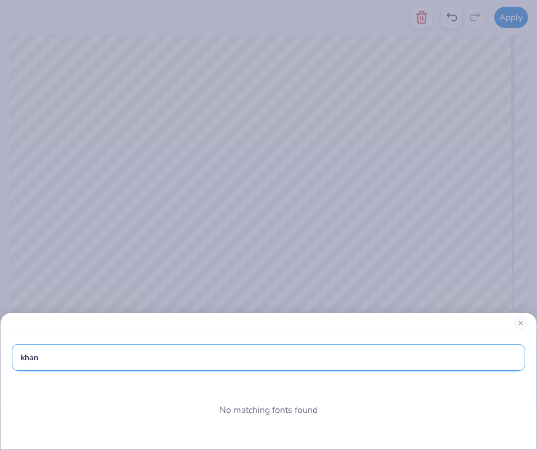
click at [111, 345] on input "khan" at bounding box center [268, 358] width 513 height 26
click at [97, 349] on input "khan" at bounding box center [268, 358] width 513 height 26
click at [42, 360] on input "khan" at bounding box center [268, 358] width 513 height 26
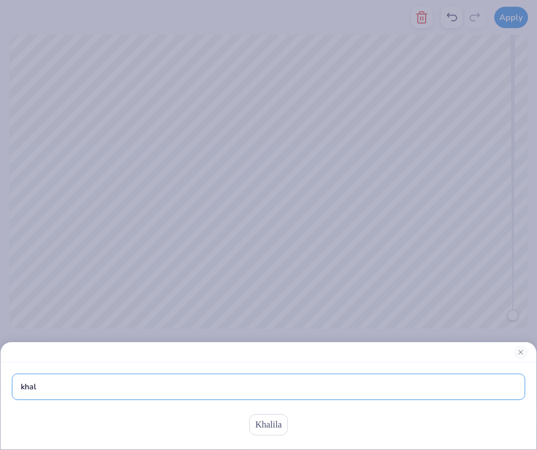
type input "khal"
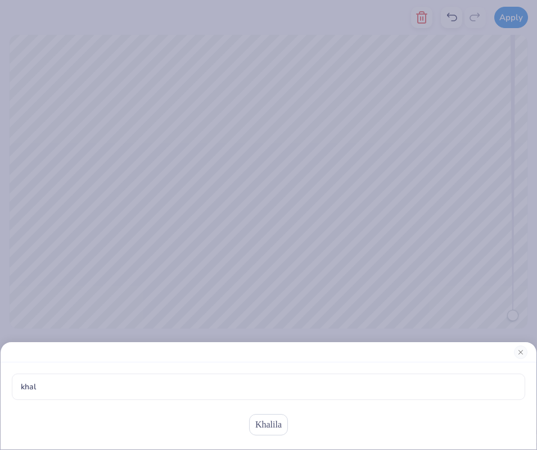
click at [262, 422] on span "Khalila" at bounding box center [268, 424] width 26 height 13
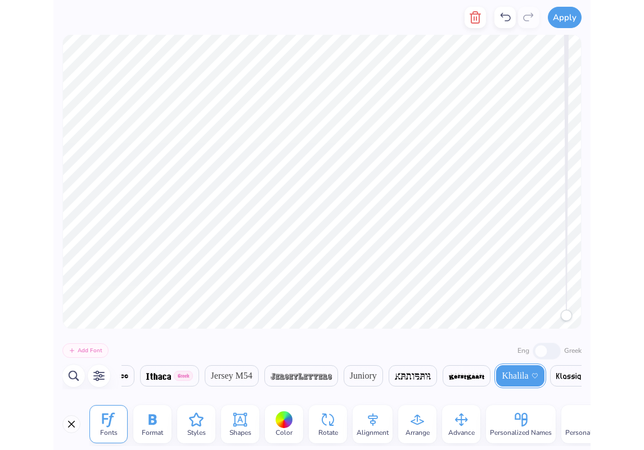
scroll to position [0, 11045]
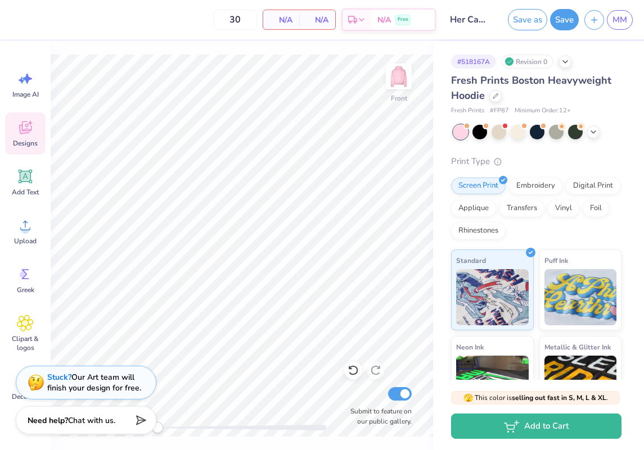
click at [33, 125] on icon at bounding box center [25, 127] width 17 height 17
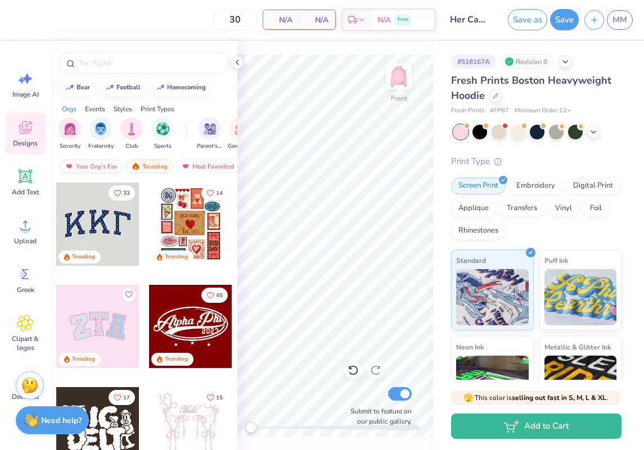
click at [109, 166] on div "Your Org's Fav" at bounding box center [91, 166] width 63 height 13
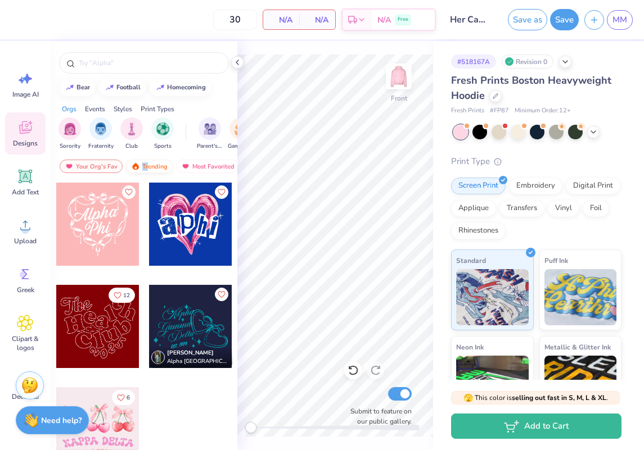
click at [148, 162] on div "Trending" at bounding box center [149, 166] width 47 height 13
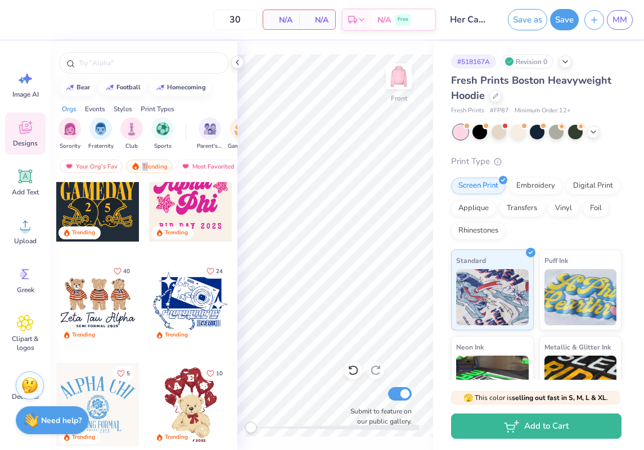
scroll to position [492, 0]
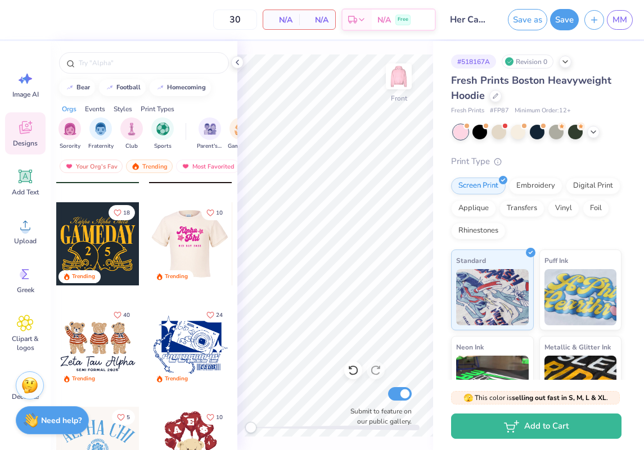
click at [149, 256] on div at bounding box center [107, 243] width 83 height 83
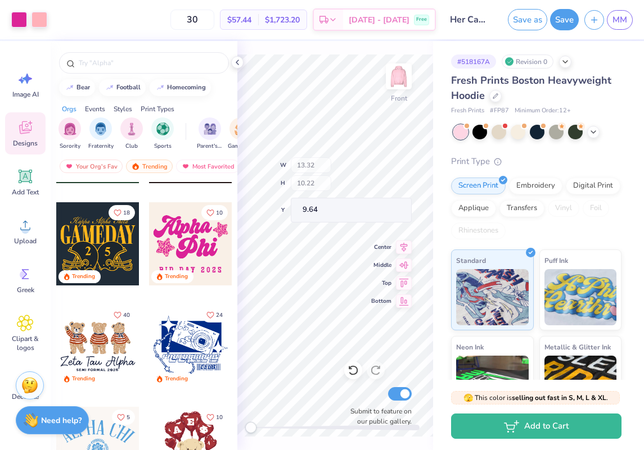
type input "10.51"
type input "4.13"
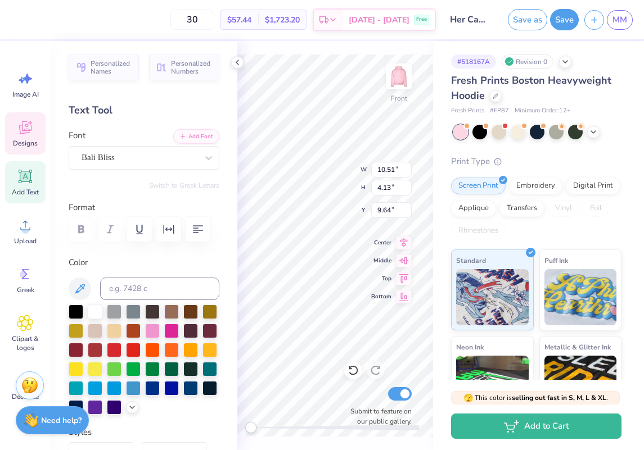
type textarea "Her"
type input "7.45"
type input "4.31"
type input "13.07"
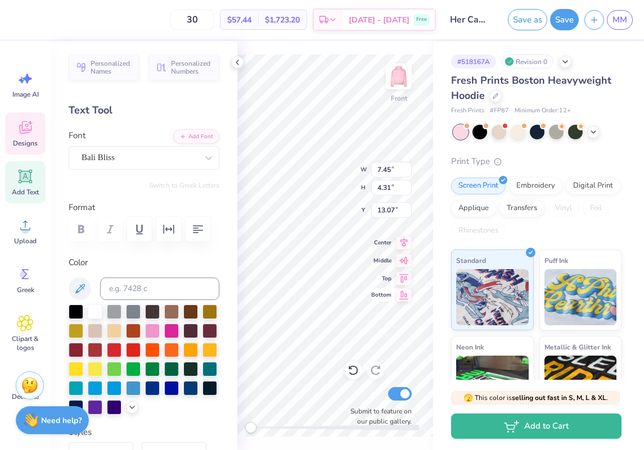
type textarea "Campus"
click at [234, 62] on icon at bounding box center [237, 62] width 9 height 9
type input "6.66"
type input "3.16"
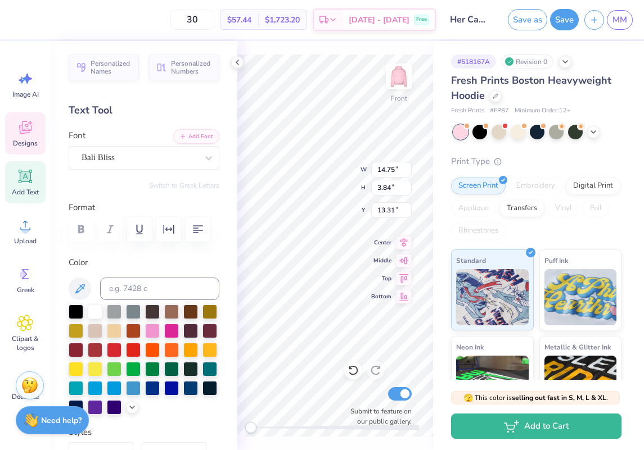
type input "10.15"
click at [236, 60] on icon at bounding box center [237, 62] width 9 height 9
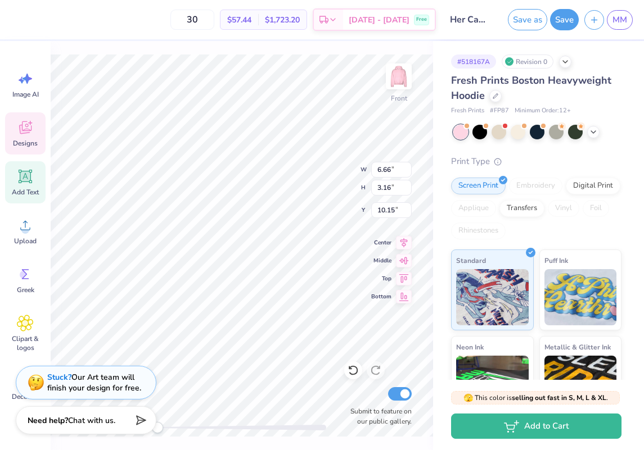
type input "3.32"
type input "3.38"
type input "5.96"
type input "2.64"
type input "2.71"
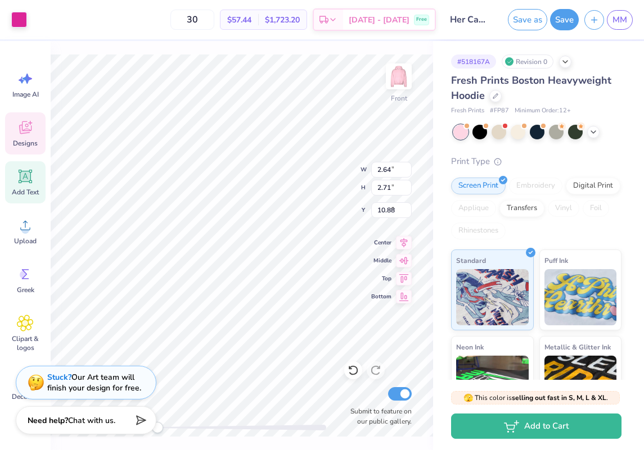
type input "9.52"
type input "5.54"
type input "13.18"
type input "3.43"
type input "13.67"
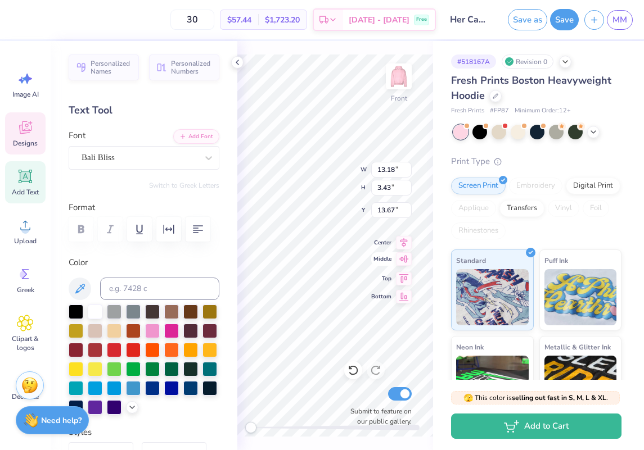
click at [378, 267] on div "Front W 13.18 13.18 " H 3.43 3.43 " Y 13.67 13.67 " Center Middle Top Bottom Su…" at bounding box center [335, 245] width 196 height 409
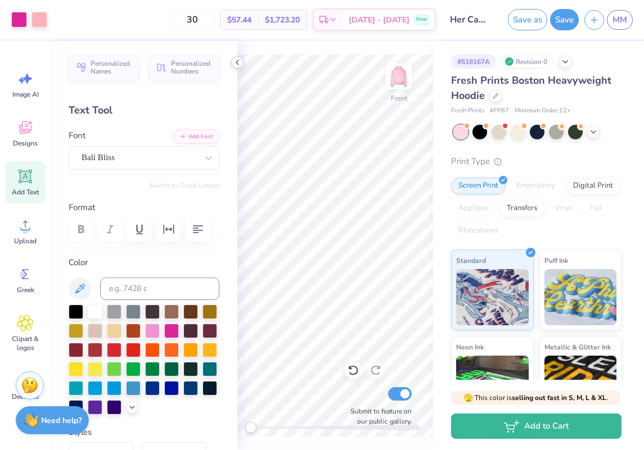
click at [238, 65] on polyline at bounding box center [237, 62] width 2 height 4
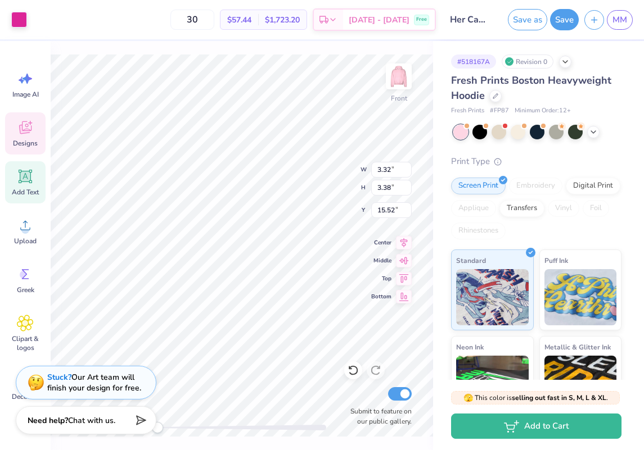
type input "13.18"
type input "3.43"
type input "11.32"
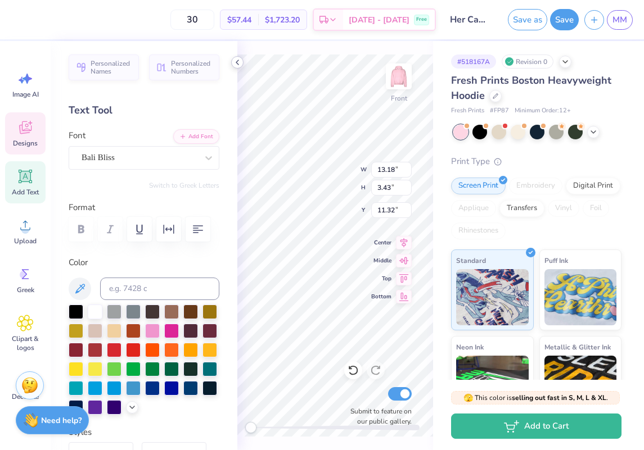
click at [236, 64] on icon at bounding box center [237, 62] width 9 height 9
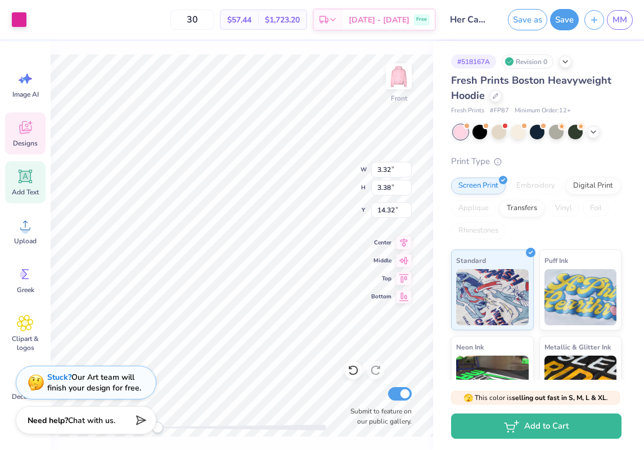
type input "14.75"
type input "2.64"
type input "2.71"
type input "8.25"
type input "13.18"
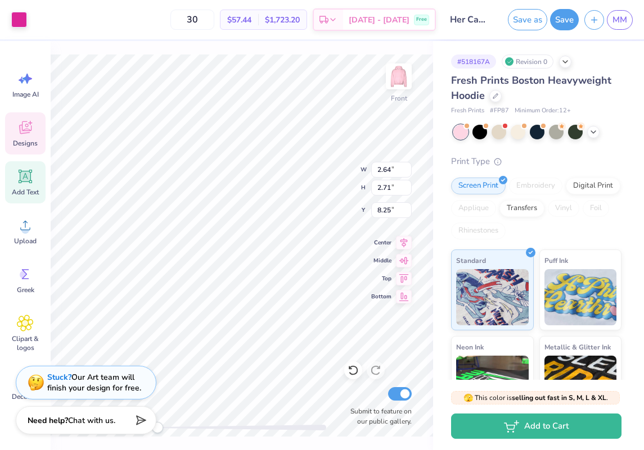
type input "3.43"
type input "11.32"
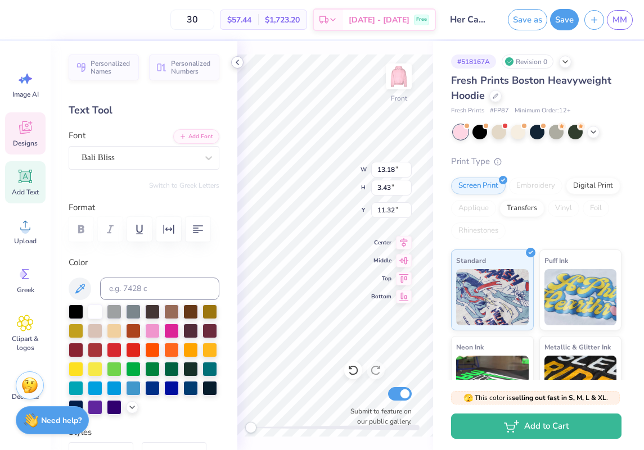
click at [237, 59] on icon at bounding box center [237, 62] width 9 height 9
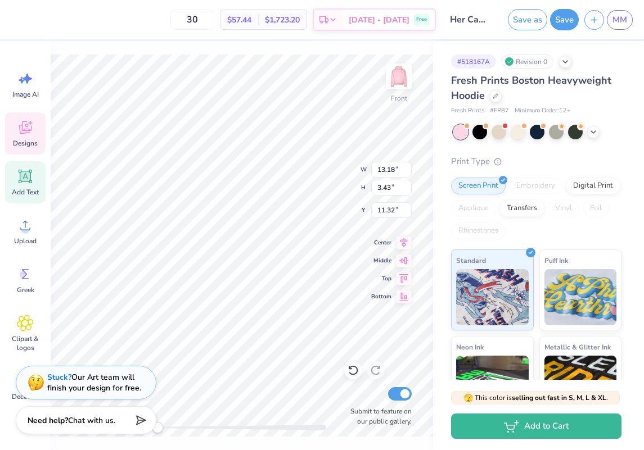
type input "6.66"
type input "3.16"
type input "8.25"
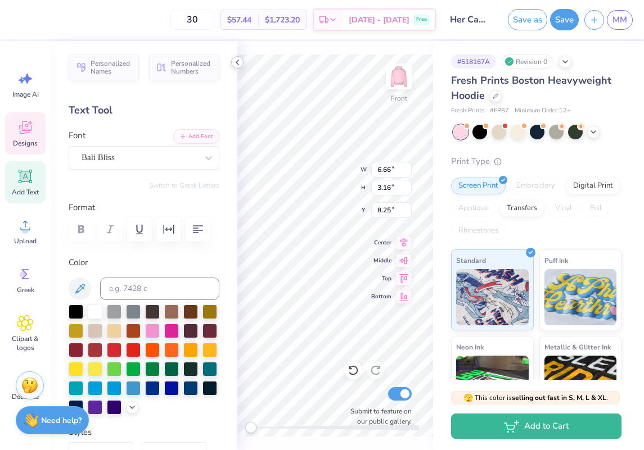
click at [234, 59] on icon at bounding box center [237, 62] width 9 height 9
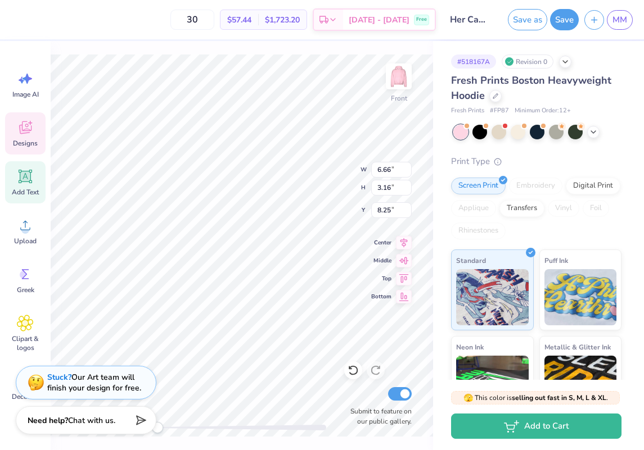
type input "2.64"
type input "2.71"
type input "5.54"
type input "3.32"
type input "3.38"
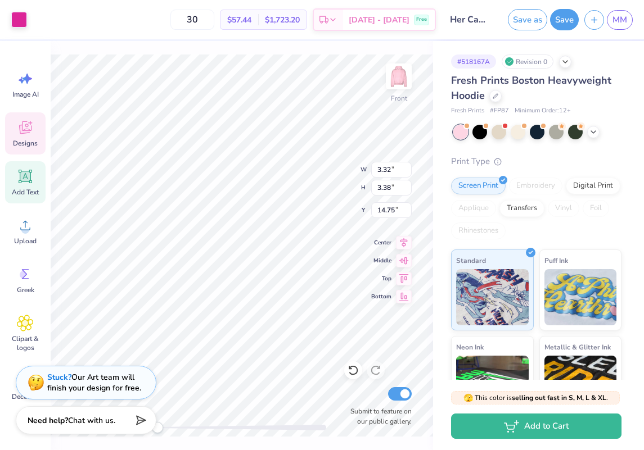
type input "8.26"
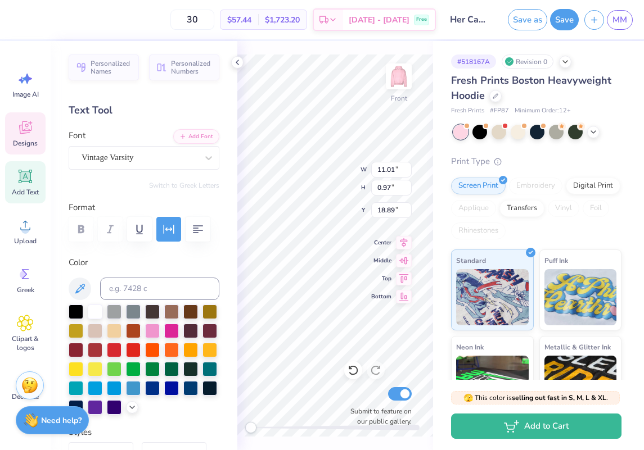
scroll to position [0, 1]
type textarea "UIC Est. 2025"
click at [404, 245] on icon at bounding box center [403, 241] width 7 height 10
click at [404, 244] on icon at bounding box center [403, 241] width 7 height 10
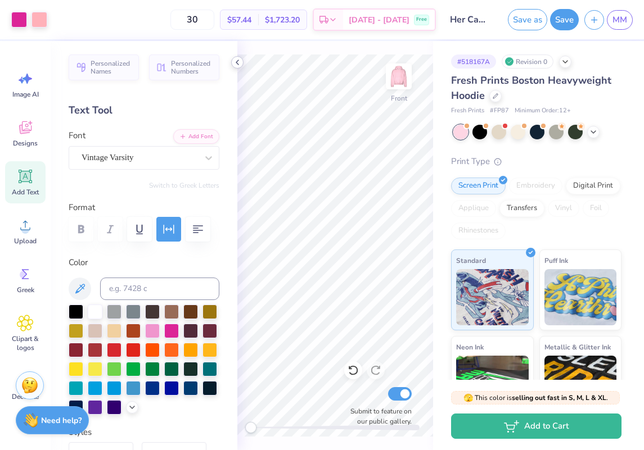
click at [236, 61] on icon at bounding box center [237, 62] width 9 height 9
click at [239, 58] on icon at bounding box center [237, 62] width 9 height 9
click at [33, 178] on icon at bounding box center [25, 176] width 17 height 17
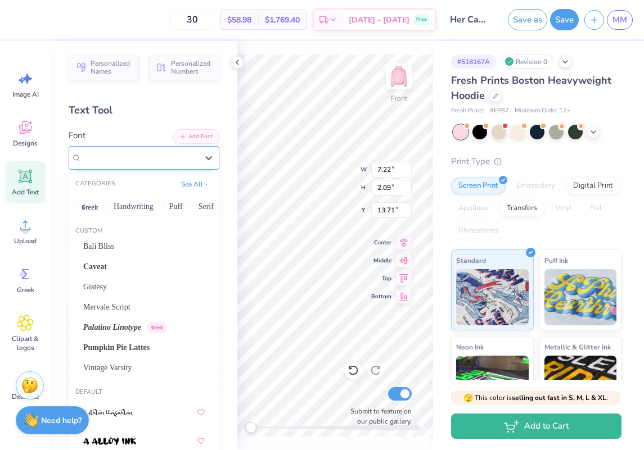
click at [127, 162] on span "Super Dream" at bounding box center [104, 157] width 45 height 13
click at [106, 372] on span "Vintage Varsity" at bounding box center [107, 368] width 48 height 12
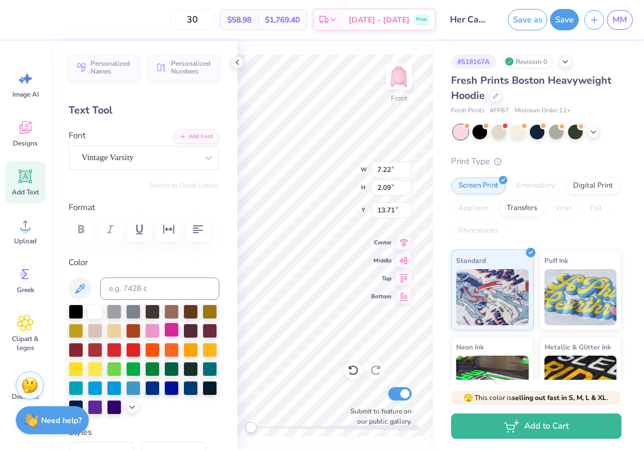
type textarea "UIC"
click at [173, 329] on div at bounding box center [171, 330] width 15 height 15
type input "3.25"
type input "1.79"
type input "16.25"
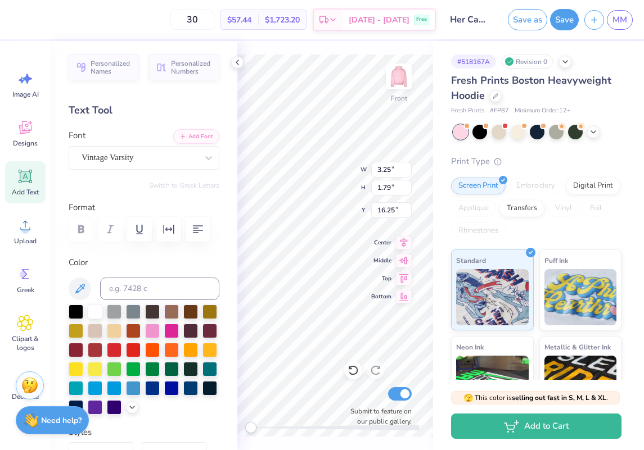
click at [22, 182] on icon at bounding box center [25, 176] width 13 height 13
type input "7.22"
type input "2.09"
type input "13.71"
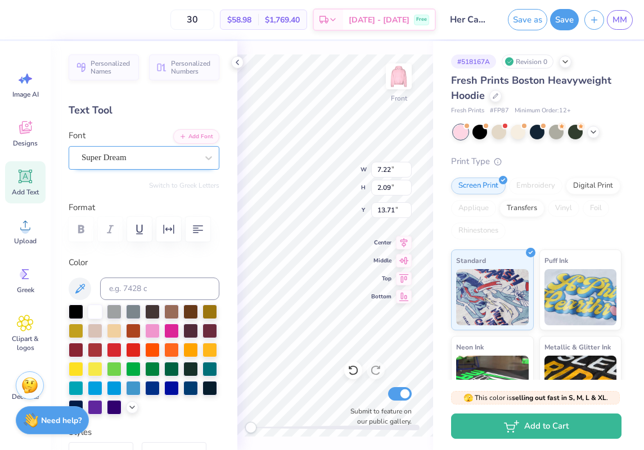
type textarea "Est. 2025"
click at [135, 152] on div "Super Dream" at bounding box center [139, 157] width 118 height 17
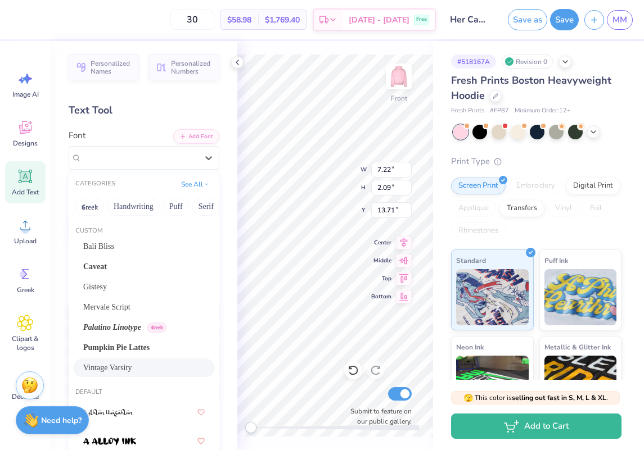
click at [110, 369] on span "Vintage Varsity" at bounding box center [107, 368] width 48 height 12
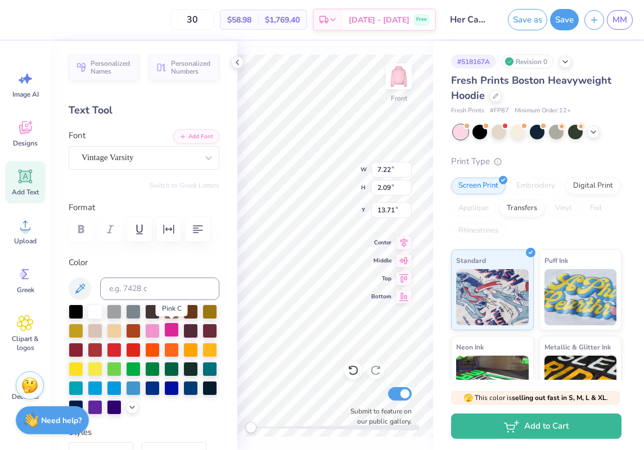
click at [175, 331] on div at bounding box center [171, 330] width 15 height 15
click at [233, 62] on icon at bounding box center [237, 62] width 9 height 9
type input "5.97"
type input "1.13"
type input "14.66"
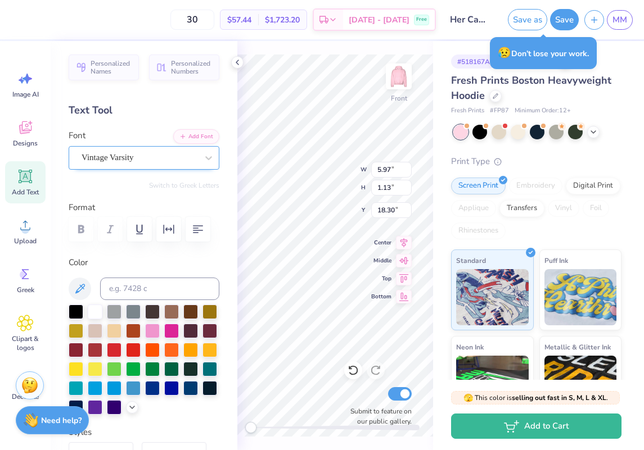
click at [143, 156] on div "Vintage Varsity" at bounding box center [139, 157] width 118 height 17
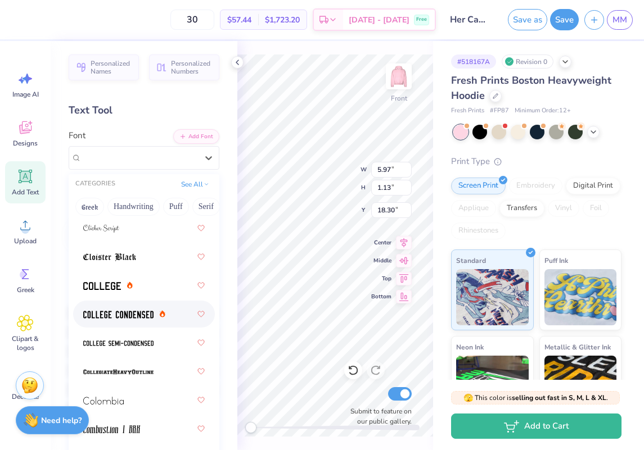
scroll to position [2192, 0]
click at [139, 366] on span at bounding box center [118, 371] width 70 height 12
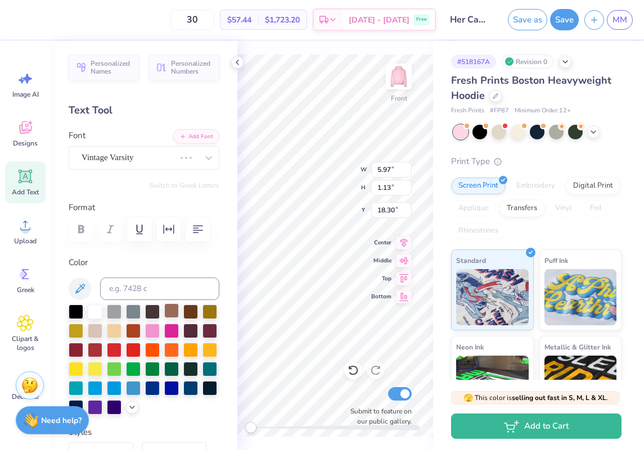
scroll to position [0, 1]
type input "3.25"
type input "1.79"
type input "15.73"
click at [134, 152] on span "Vintage Varsity" at bounding box center [108, 157] width 52 height 13
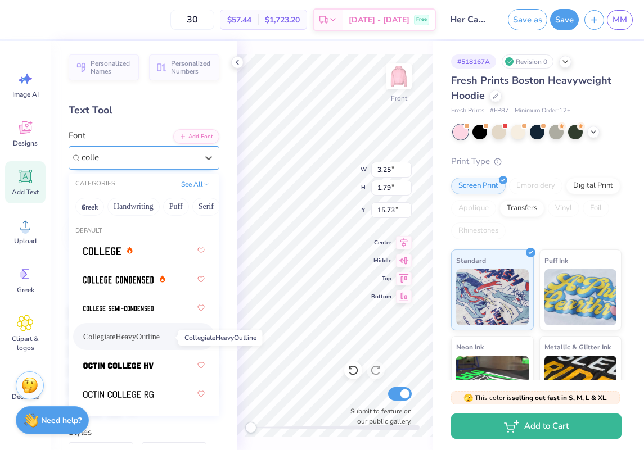
click at [103, 335] on span "CollegiateHeavyOutline" at bounding box center [121, 337] width 76 height 12
type input "colle"
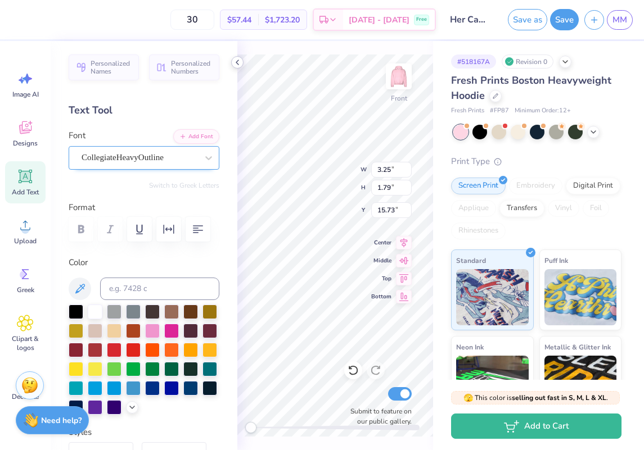
click at [237, 63] on icon at bounding box center [237, 62] width 9 height 9
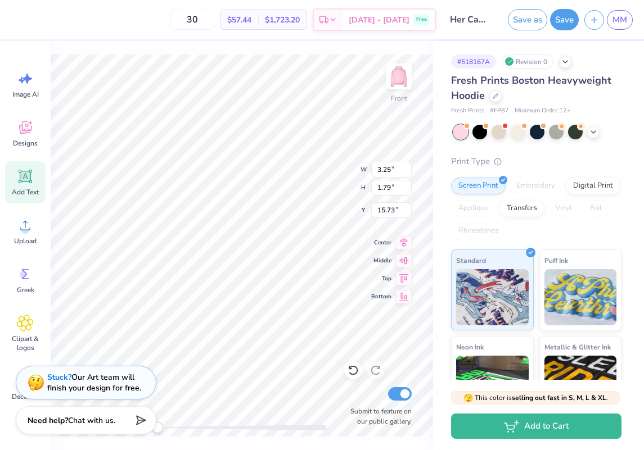
click at [249, 16] on span "$57.44" at bounding box center [239, 20] width 24 height 12
click at [251, 19] on span "$57.44" at bounding box center [239, 20] width 24 height 12
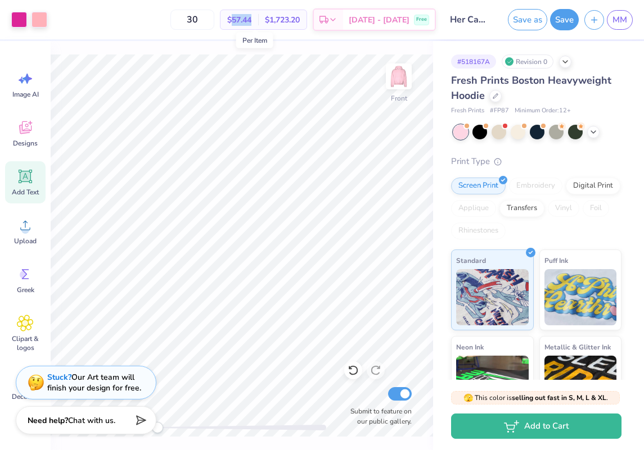
click at [251, 19] on span "$57.44" at bounding box center [239, 20] width 24 height 12
click at [213, 24] on input "30" at bounding box center [192, 20] width 44 height 20
click at [250, 19] on span "$57.44" at bounding box center [239, 20] width 24 height 12
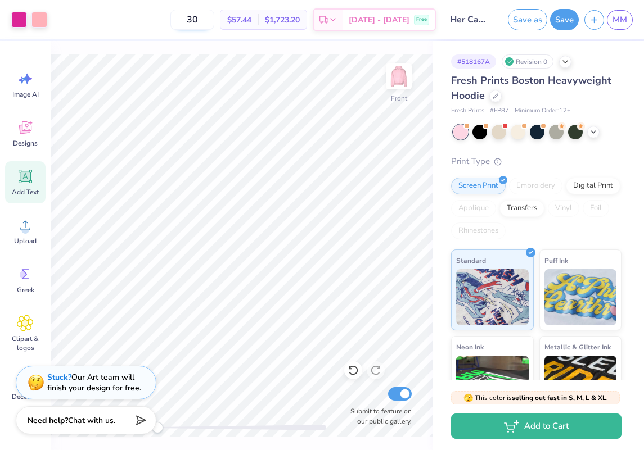
click at [209, 21] on input "30" at bounding box center [192, 20] width 44 height 20
click at [213, 21] on input "30" at bounding box center [192, 20] width 44 height 20
type input "12"
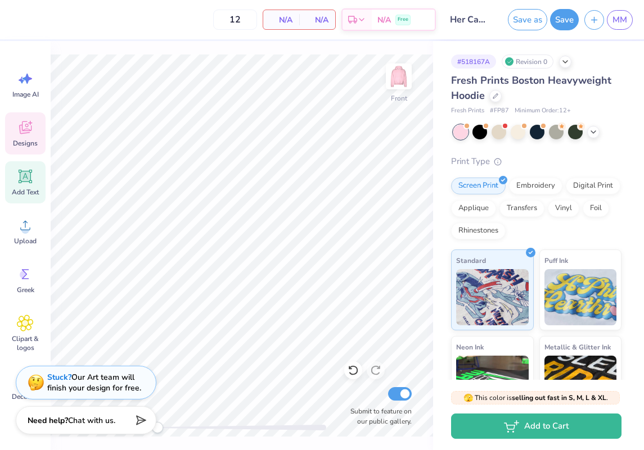
click at [30, 136] on div "Designs" at bounding box center [25, 133] width 40 height 42
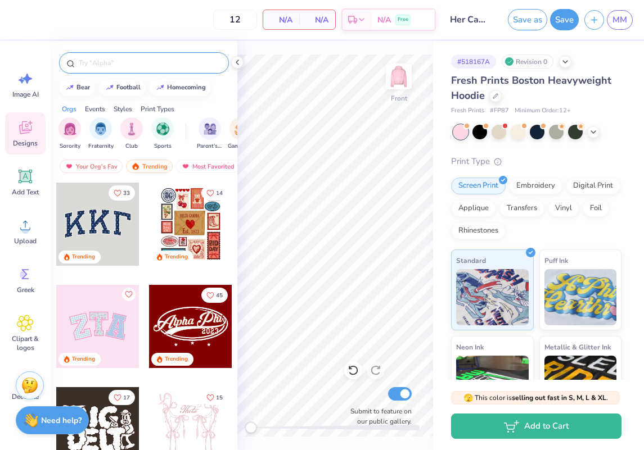
click at [134, 65] on input "text" at bounding box center [150, 62] width 144 height 11
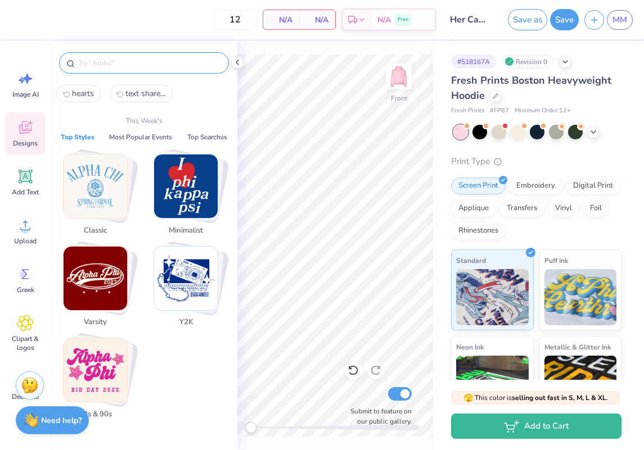
click at [134, 65] on input "text" at bounding box center [150, 62] width 144 height 11
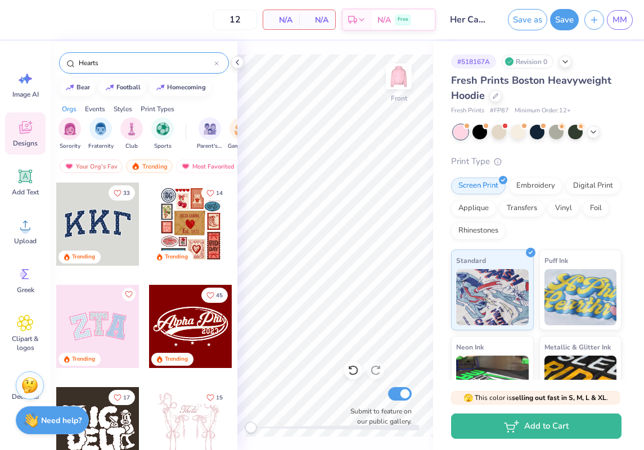
type input "Hearts"
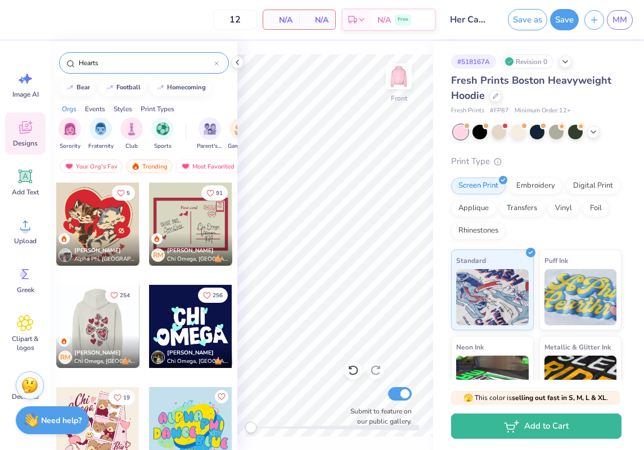
click at [197, 324] on div at bounding box center [190, 326] width 83 height 83
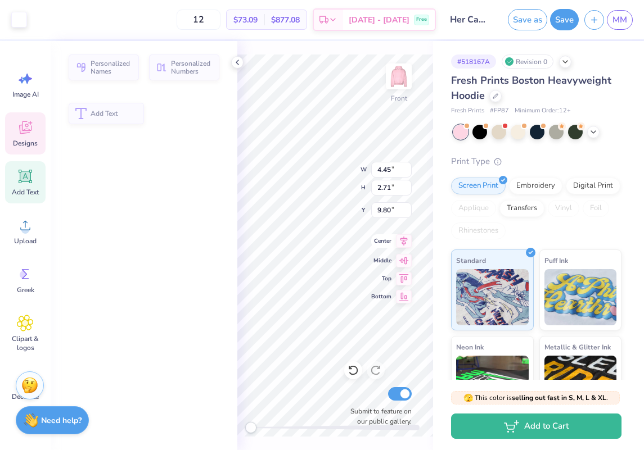
type input "4.45"
type input "2.71"
type input "9.80"
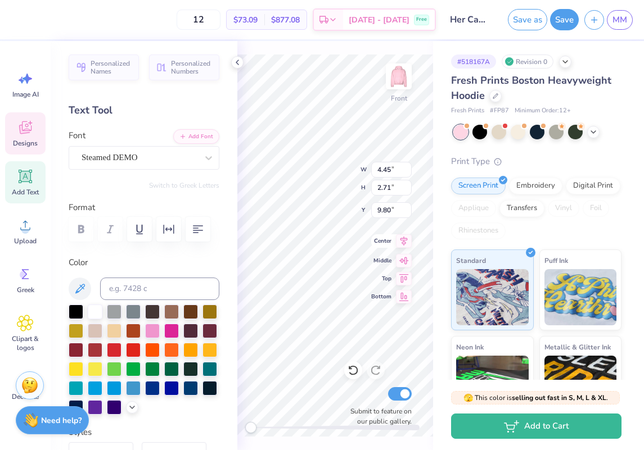
type textarea "Her"
type input "10.23"
type input "2.78"
type input "12.63"
type textarea "Campus"
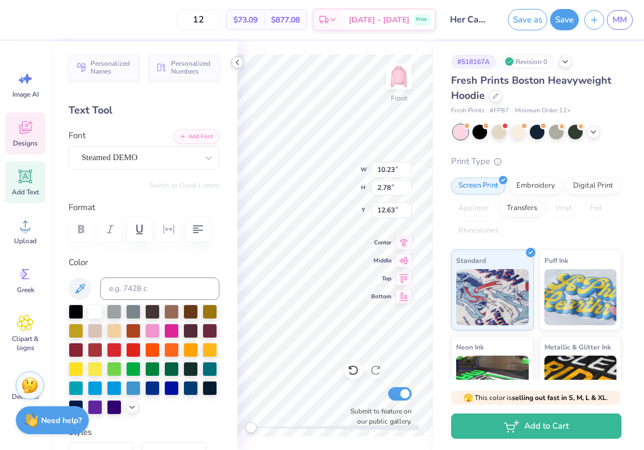
click at [235, 62] on icon at bounding box center [237, 62] width 9 height 9
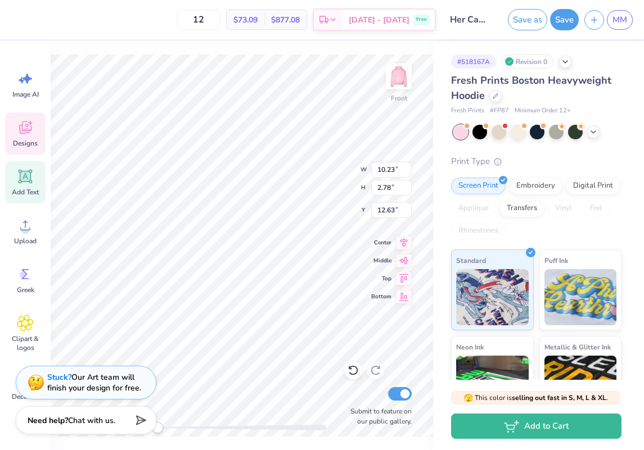
type input "8.03"
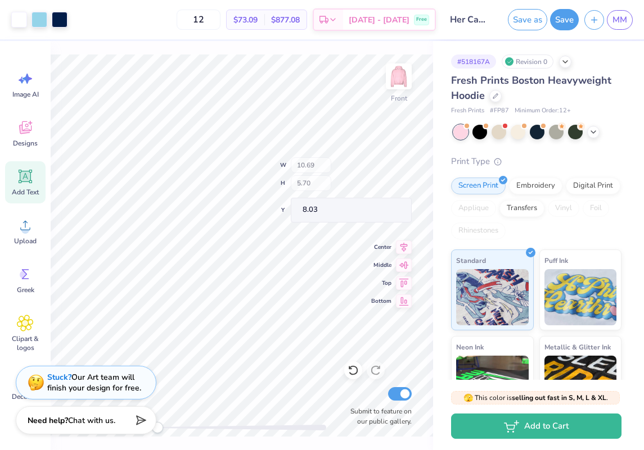
type input "11.84"
type input "6.31"
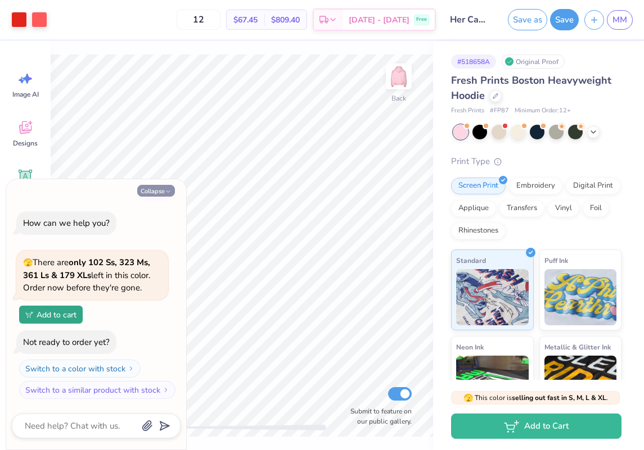
click at [165, 195] on icon "button" at bounding box center [168, 191] width 7 height 7
type textarea "x"
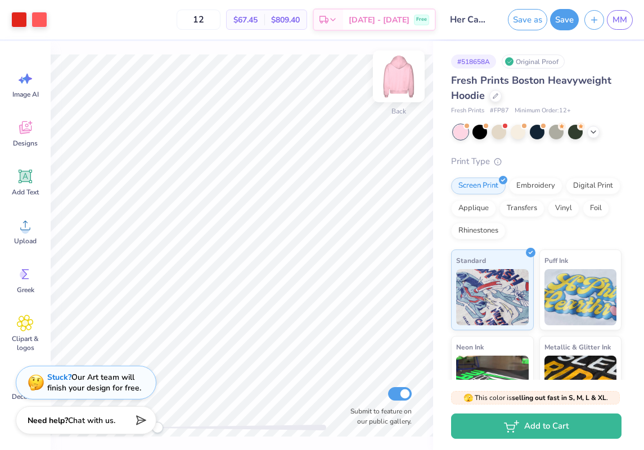
click at [400, 102] on div "Back" at bounding box center [399, 84] width 26 height 40
click at [400, 103] on div "Front" at bounding box center [399, 84] width 26 height 40
